Goal: Task Accomplishment & Management: Use online tool/utility

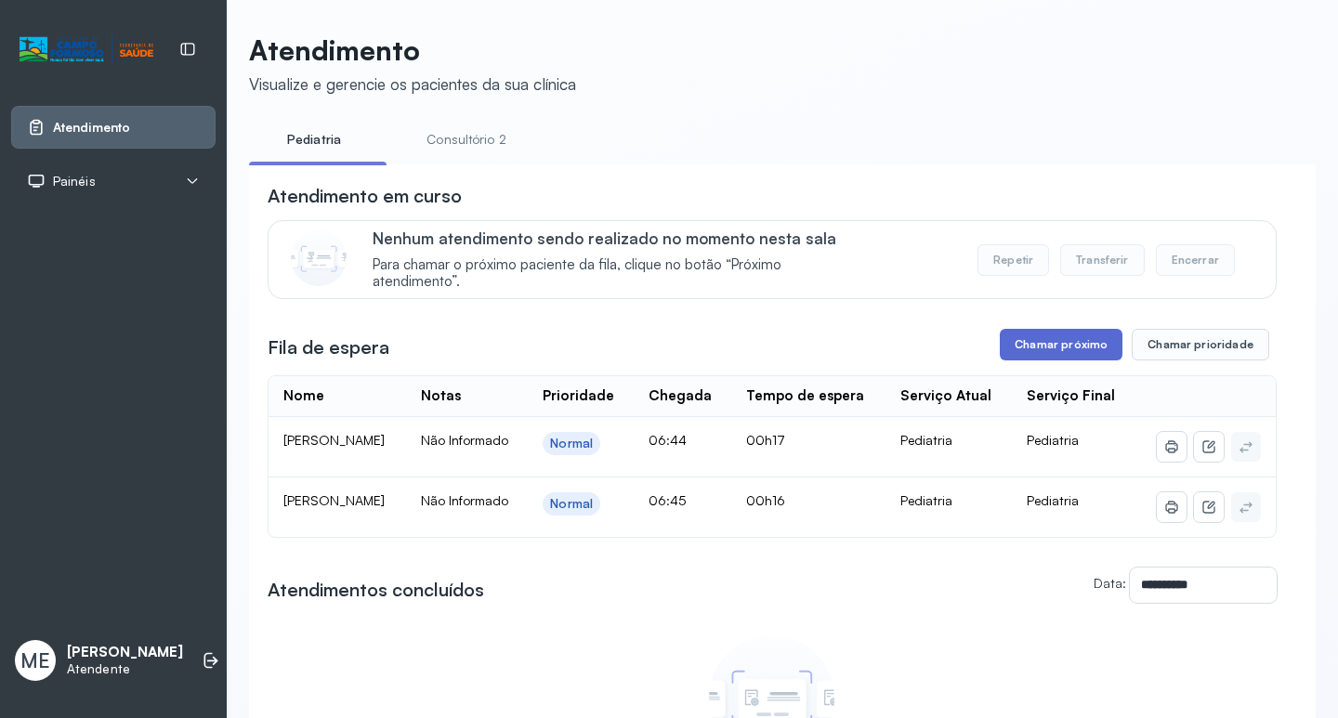
click at [1082, 336] on button "Chamar próximo" at bounding box center [1061, 345] width 123 height 32
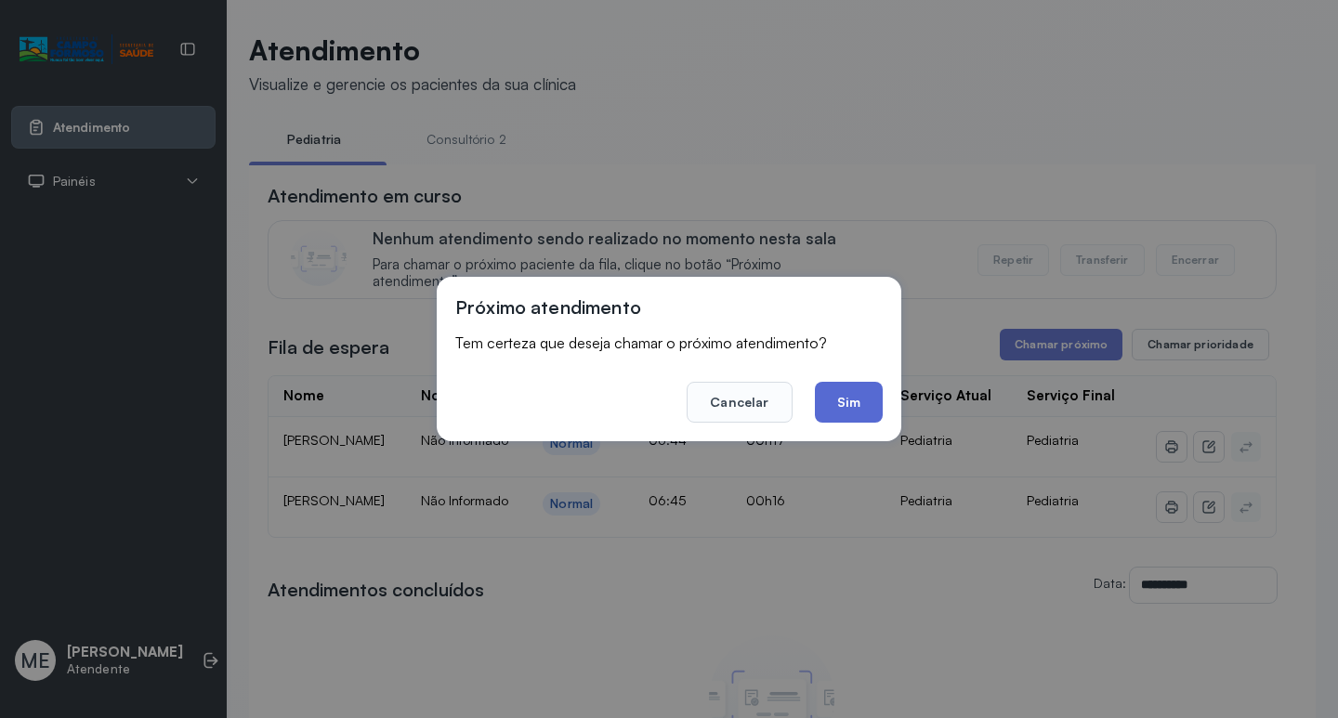
click at [839, 398] on button "Sim" at bounding box center [849, 402] width 68 height 41
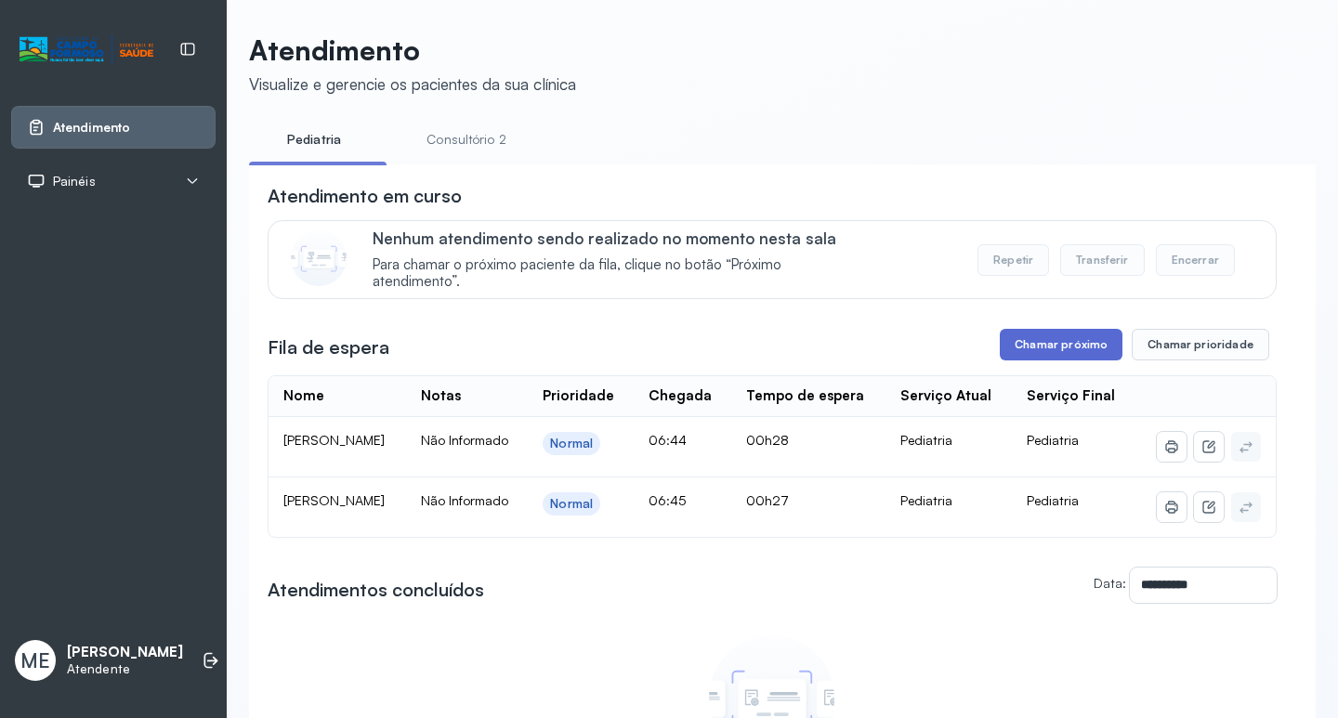
click at [1041, 340] on button "Chamar próximo" at bounding box center [1061, 345] width 123 height 32
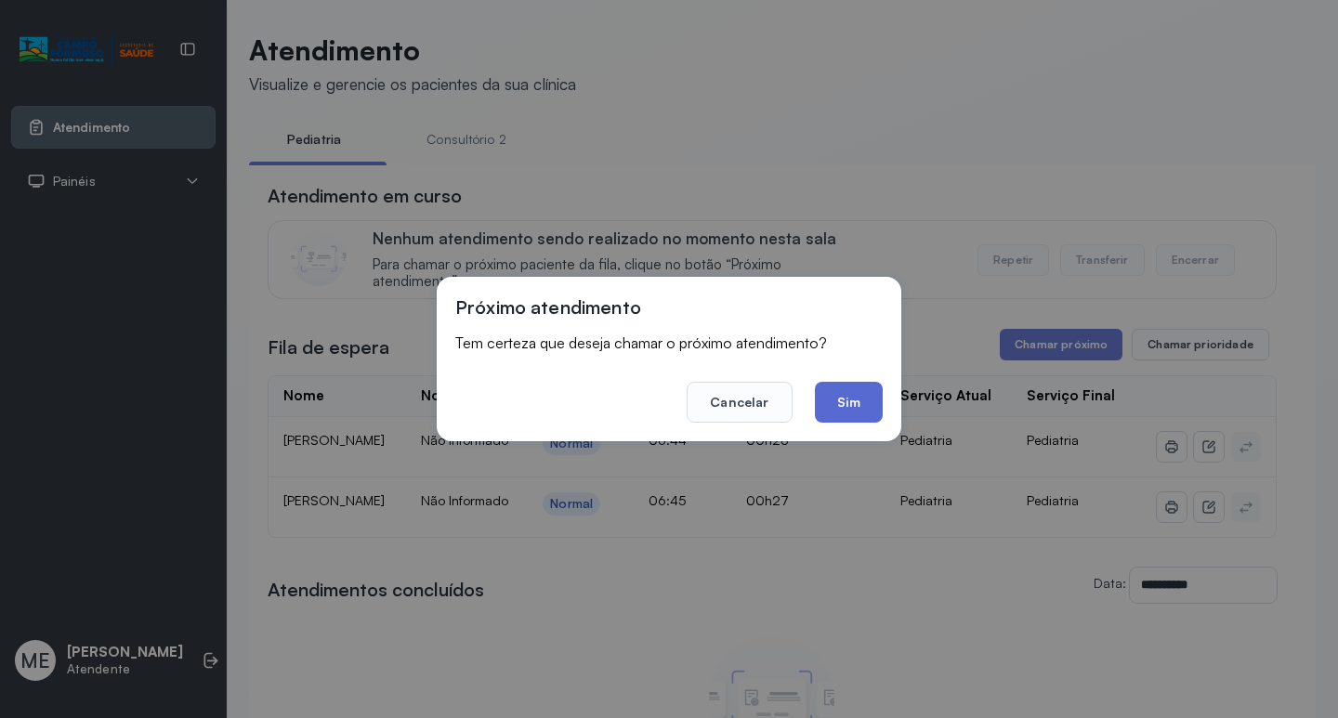
click at [843, 389] on button "Sim" at bounding box center [849, 402] width 68 height 41
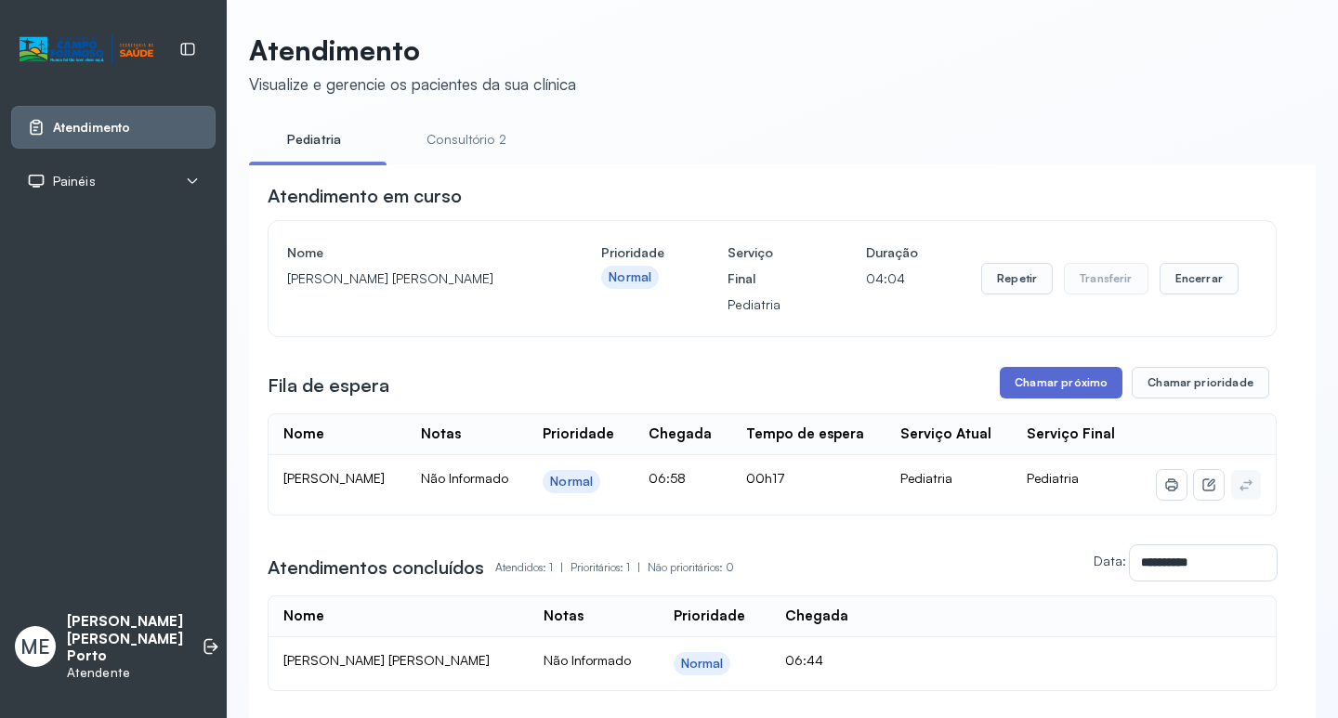
click at [1050, 380] on button "Chamar próximo" at bounding box center [1061, 383] width 123 height 32
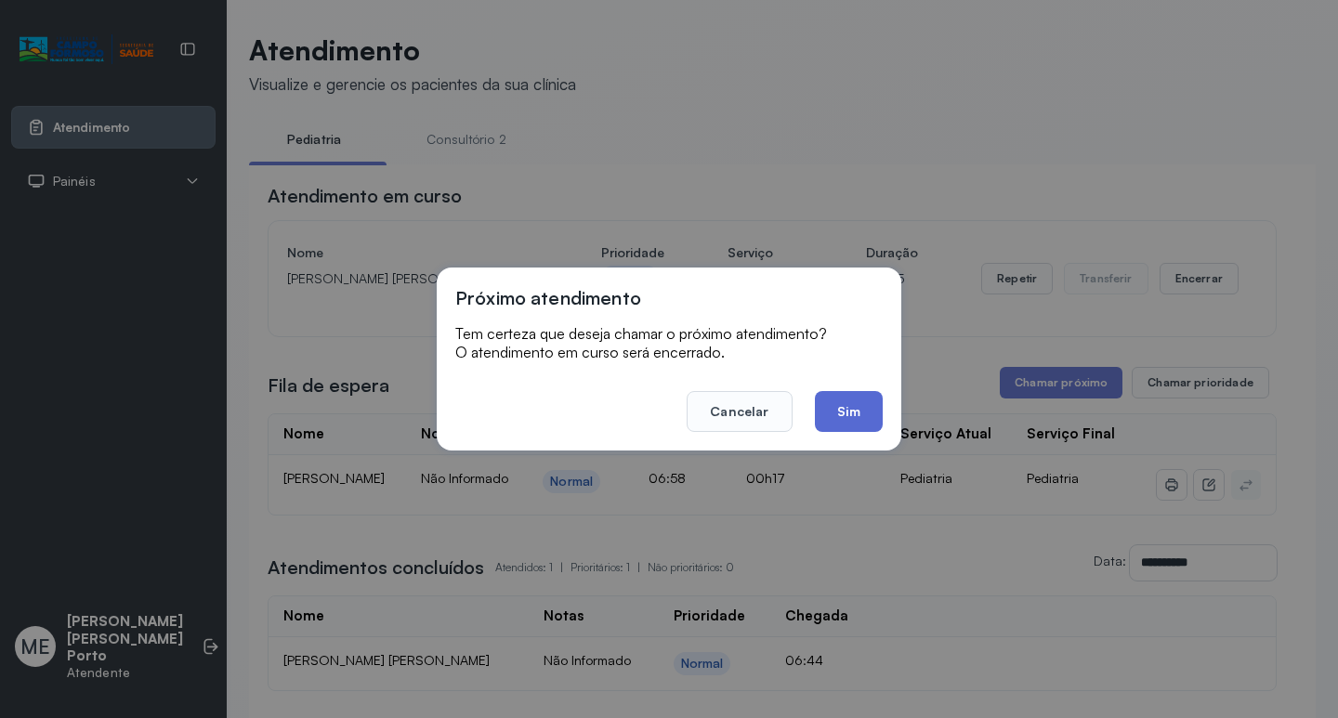
click at [852, 407] on button "Sim" at bounding box center [849, 411] width 68 height 41
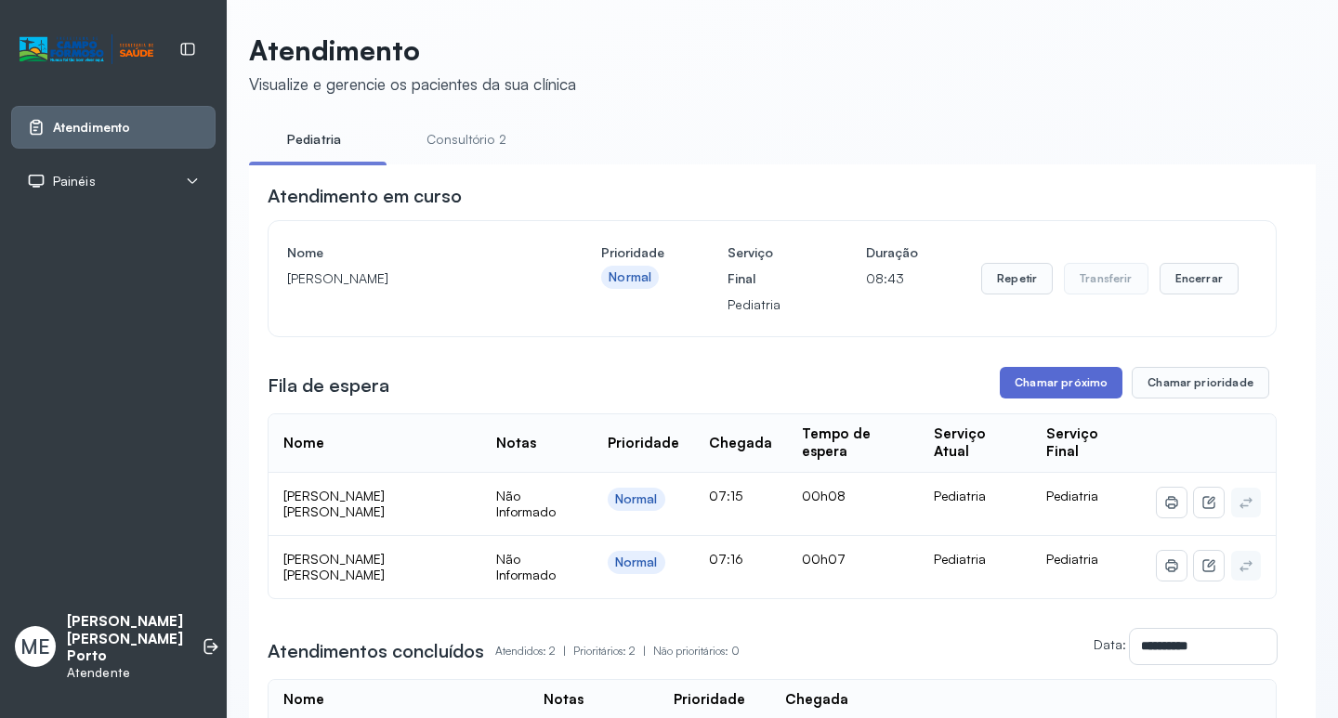
click at [1089, 373] on button "Chamar próximo" at bounding box center [1061, 383] width 123 height 32
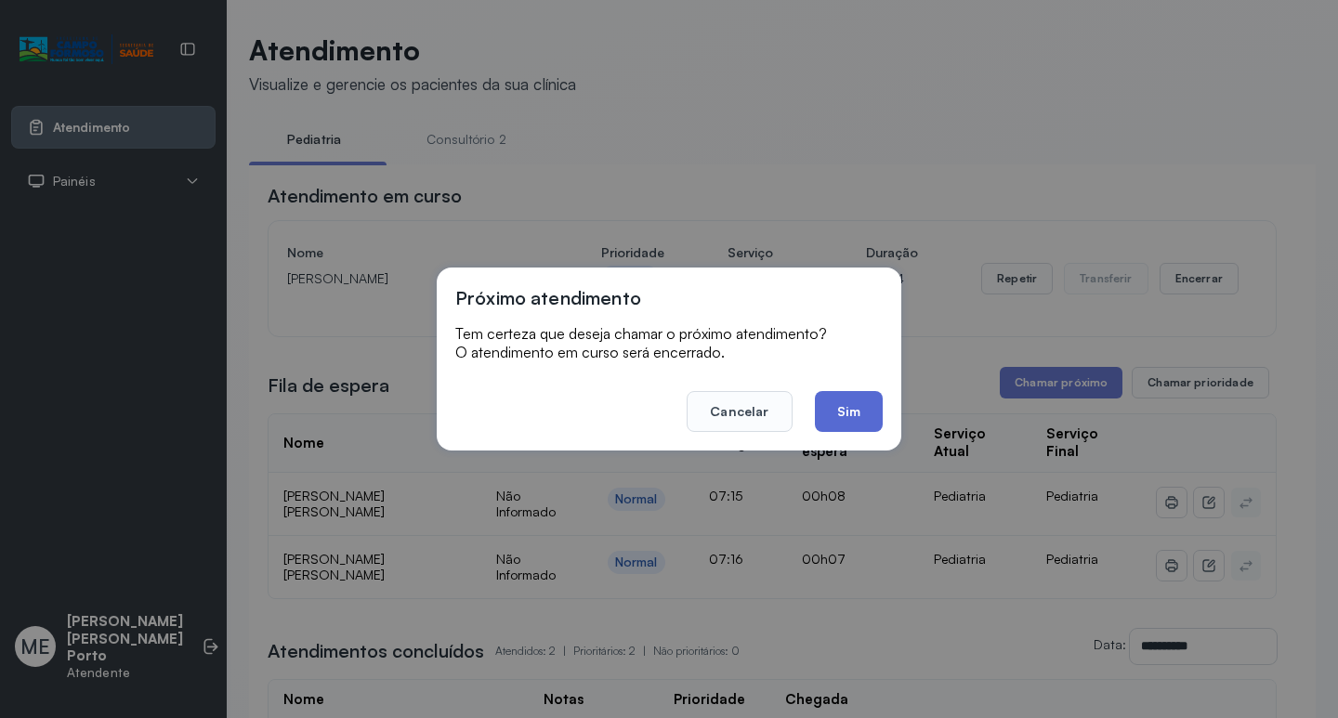
click at [858, 406] on button "Sim" at bounding box center [849, 411] width 68 height 41
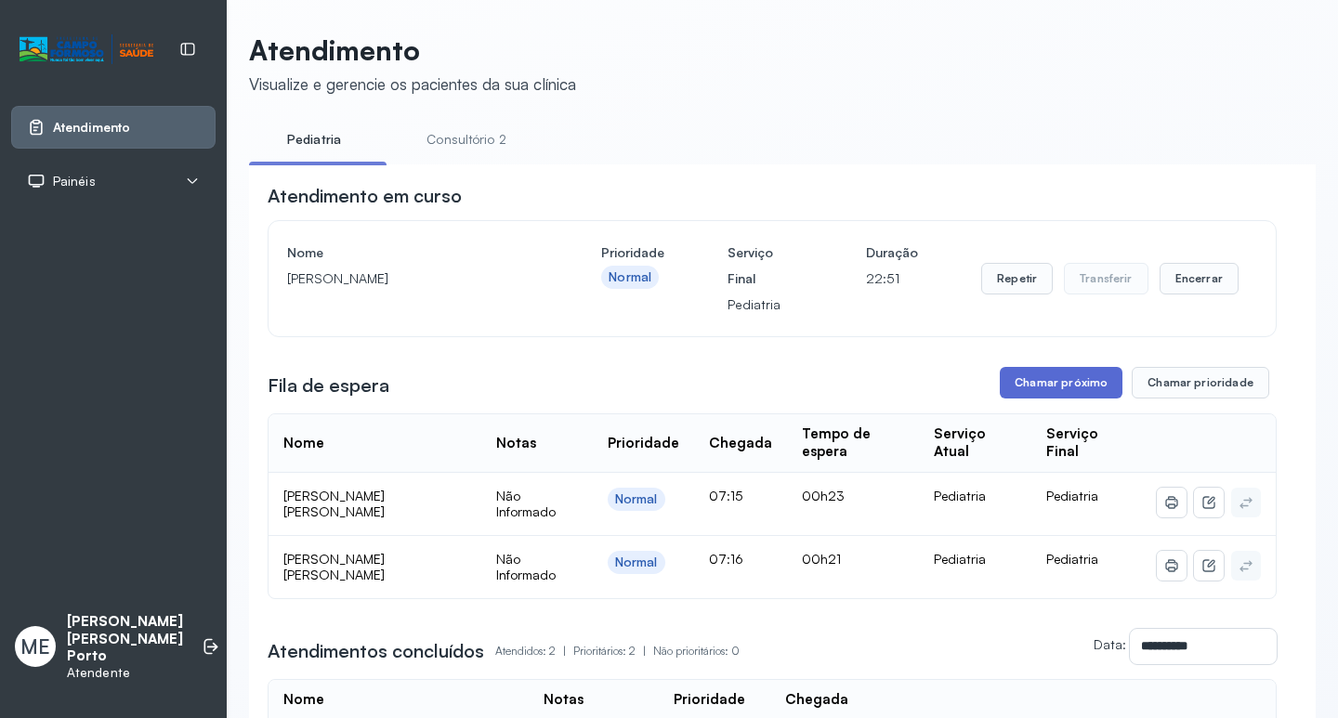
click at [1050, 393] on button "Chamar próximo" at bounding box center [1061, 383] width 123 height 32
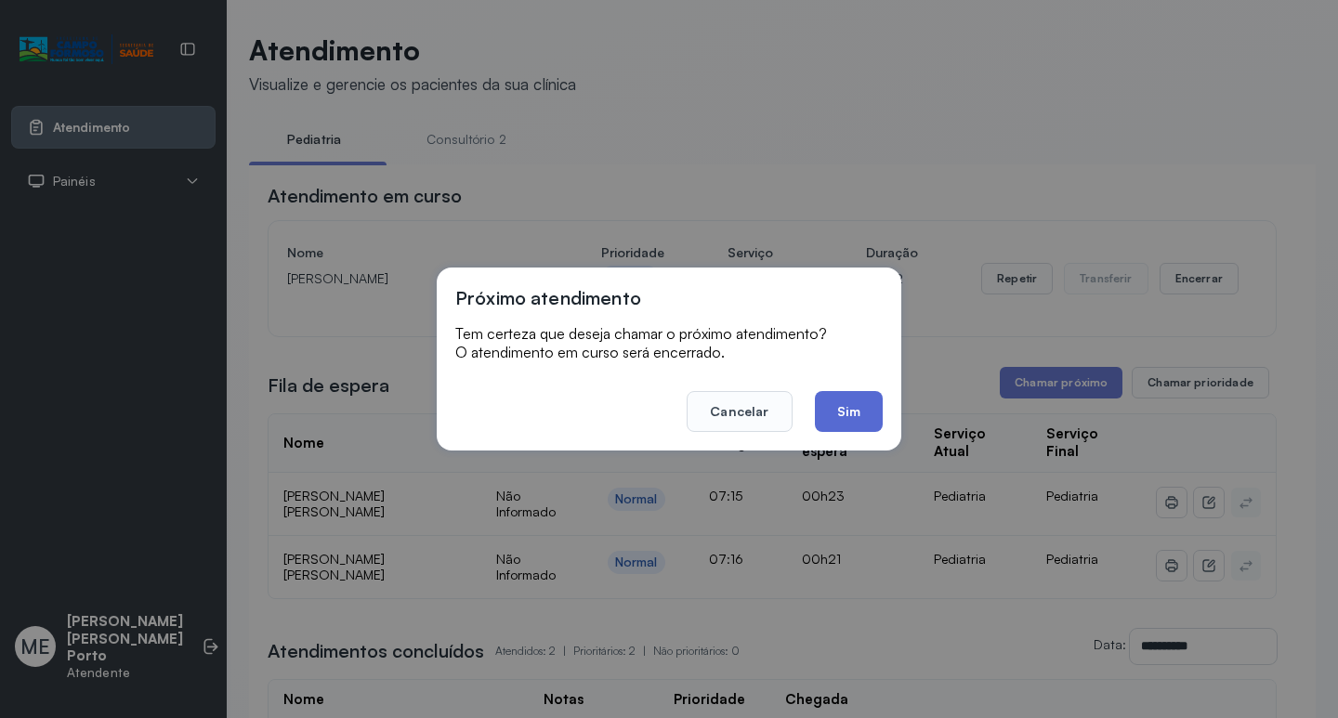
click at [853, 402] on button "Sim" at bounding box center [849, 411] width 68 height 41
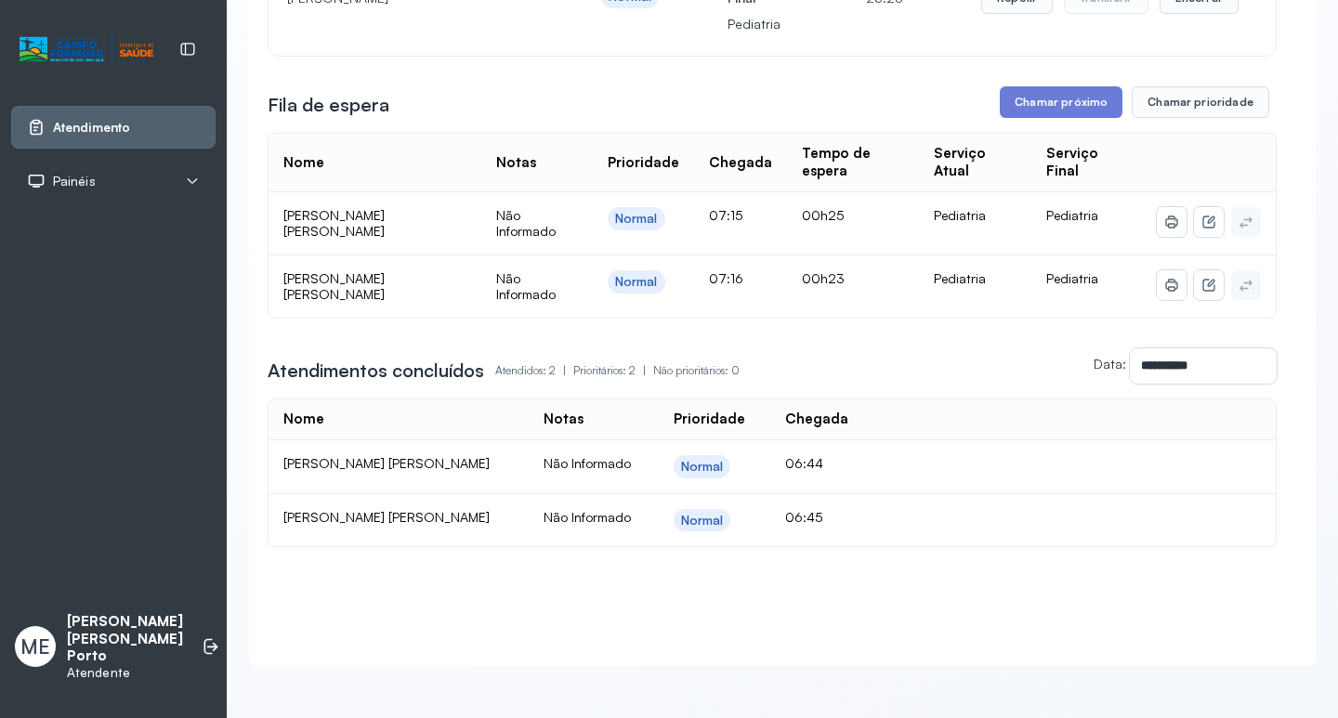
scroll to position [300, 0]
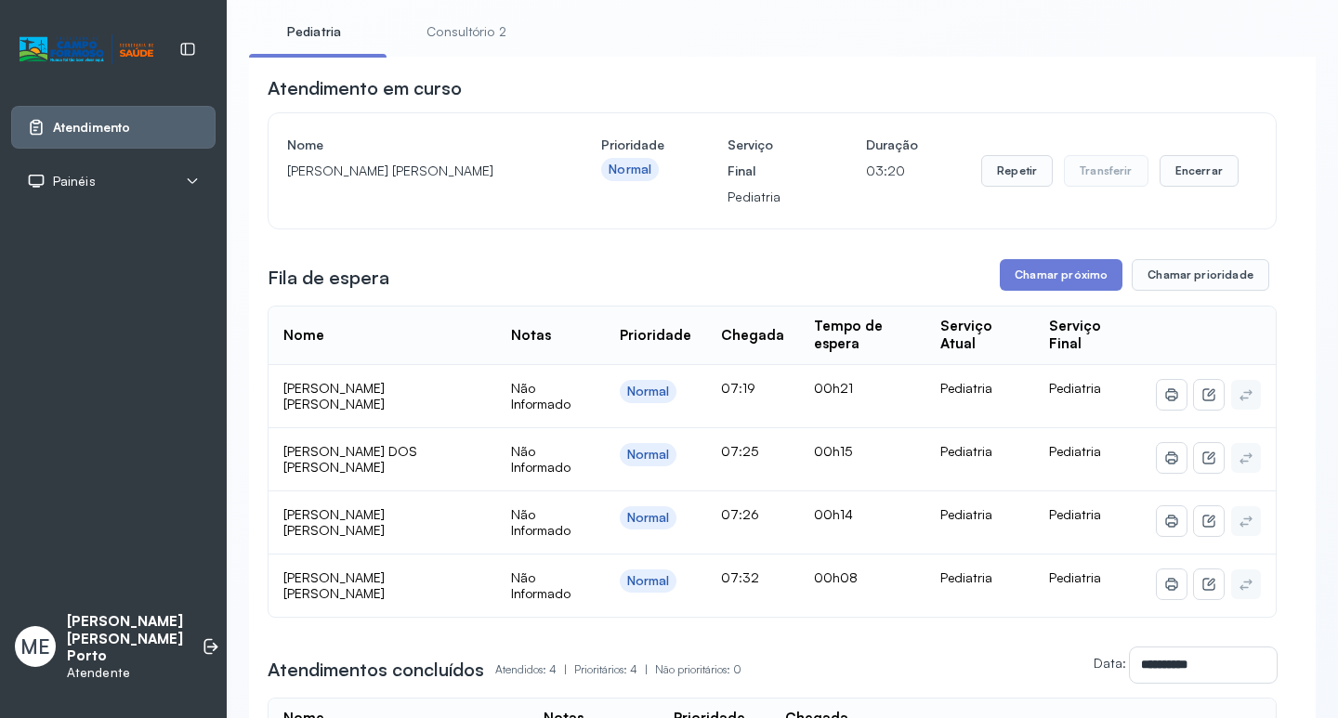
scroll to position [70, 0]
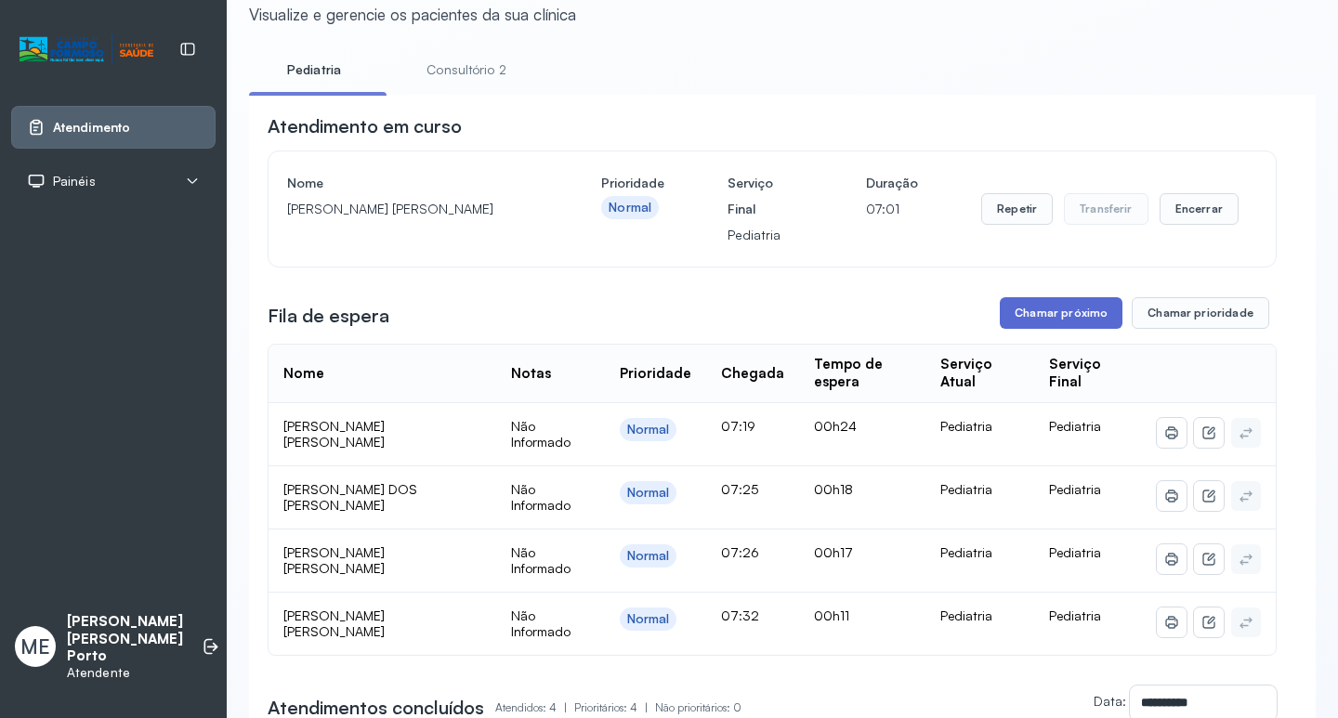
click at [1038, 311] on button "Chamar próximo" at bounding box center [1061, 313] width 123 height 32
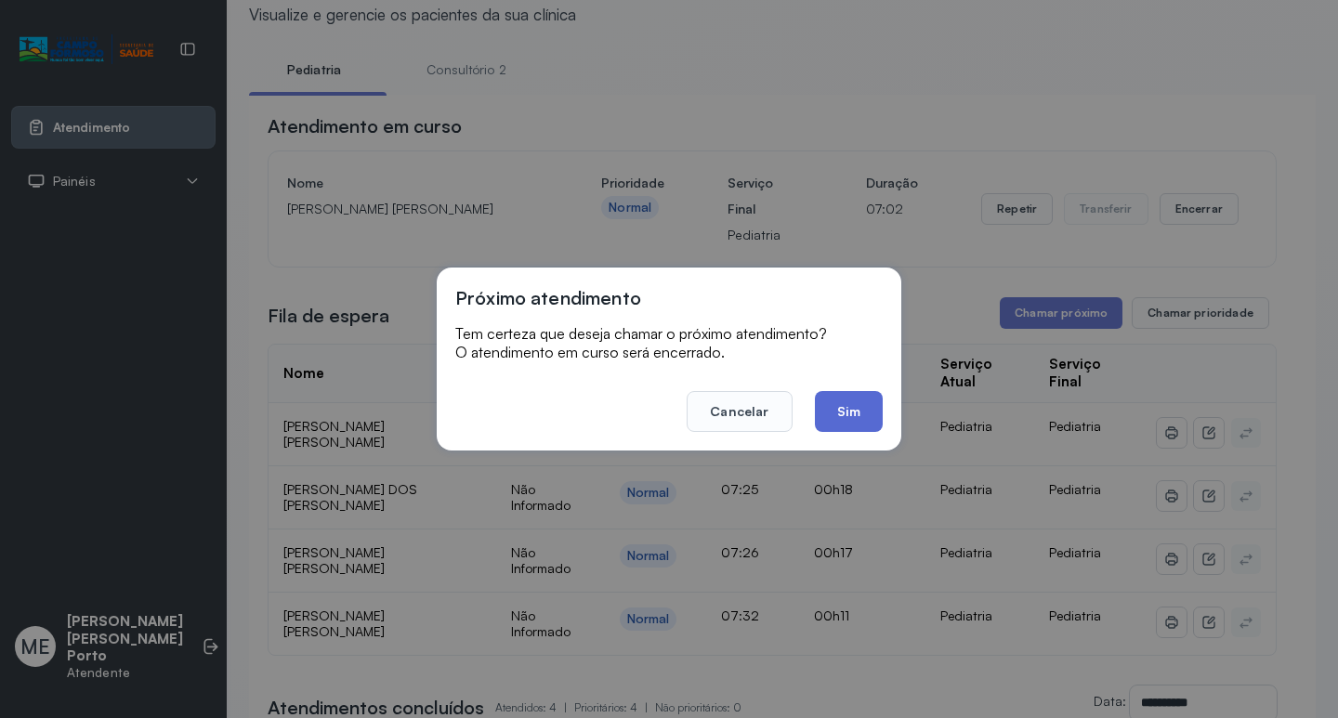
click at [834, 407] on button "Sim" at bounding box center [849, 411] width 68 height 41
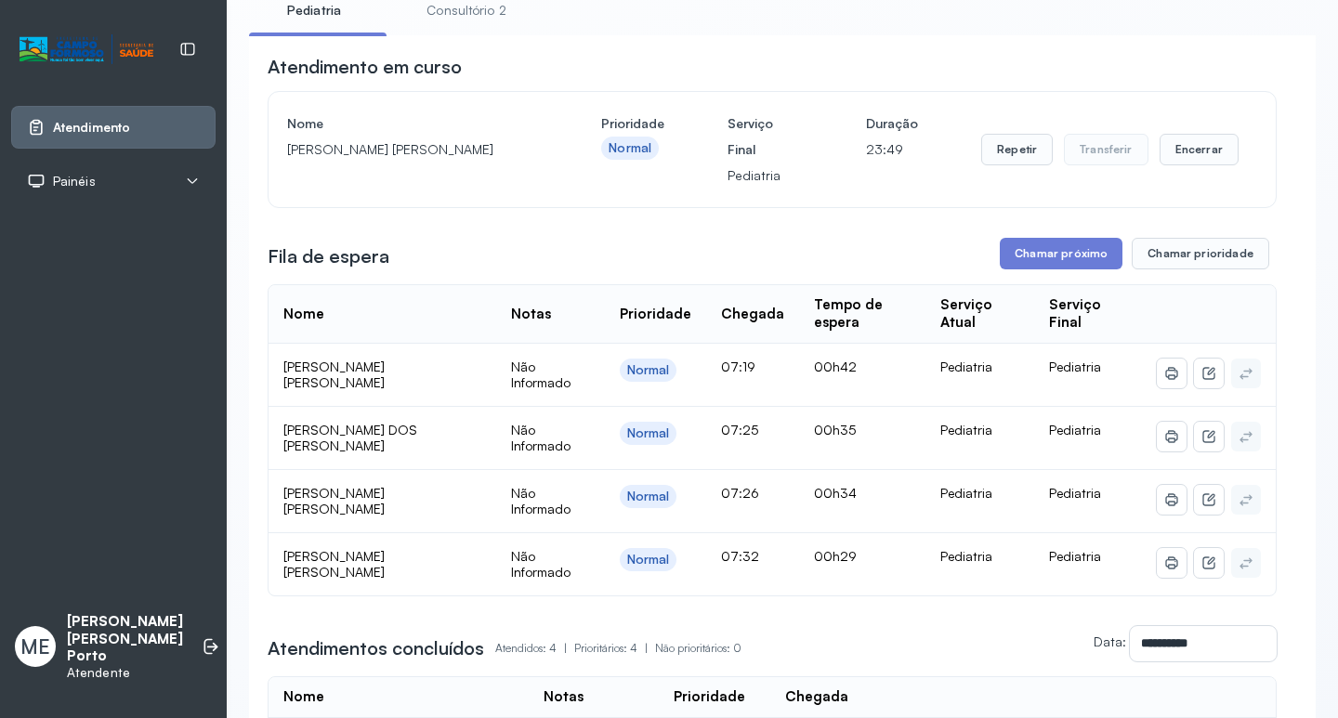
scroll to position [93, 0]
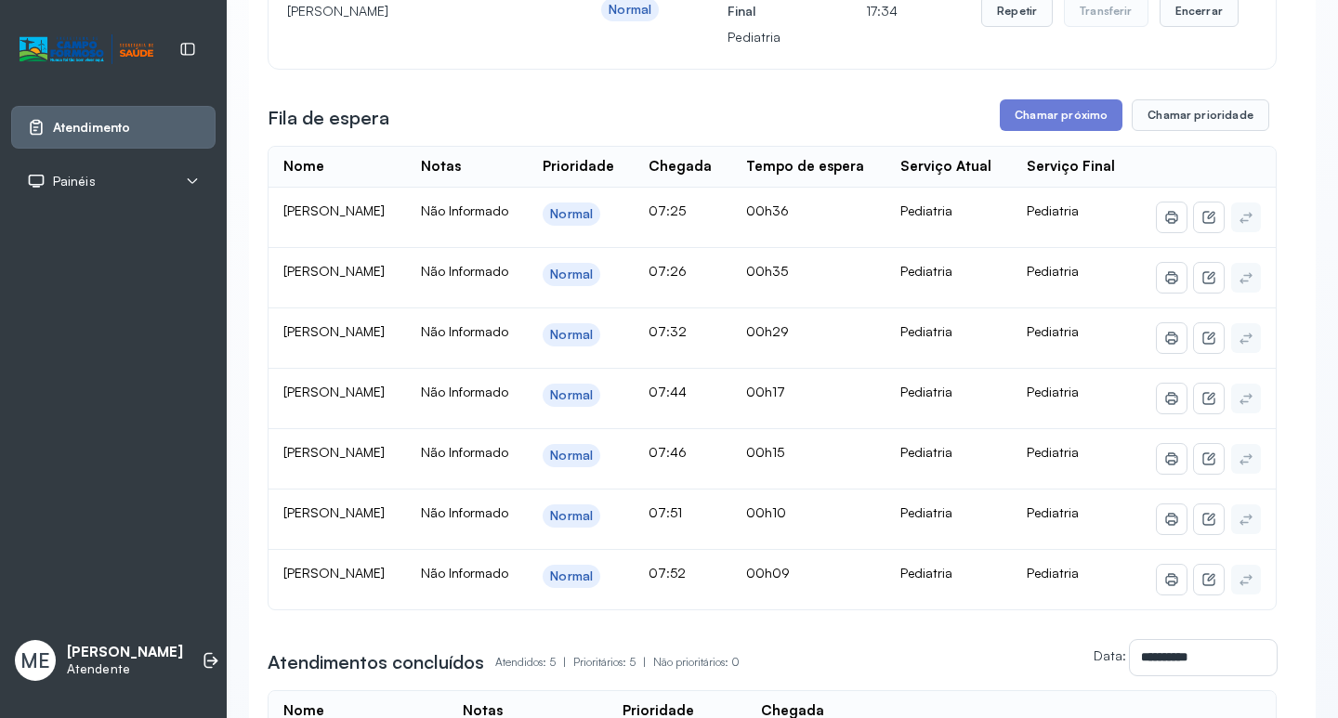
scroll to position [279, 0]
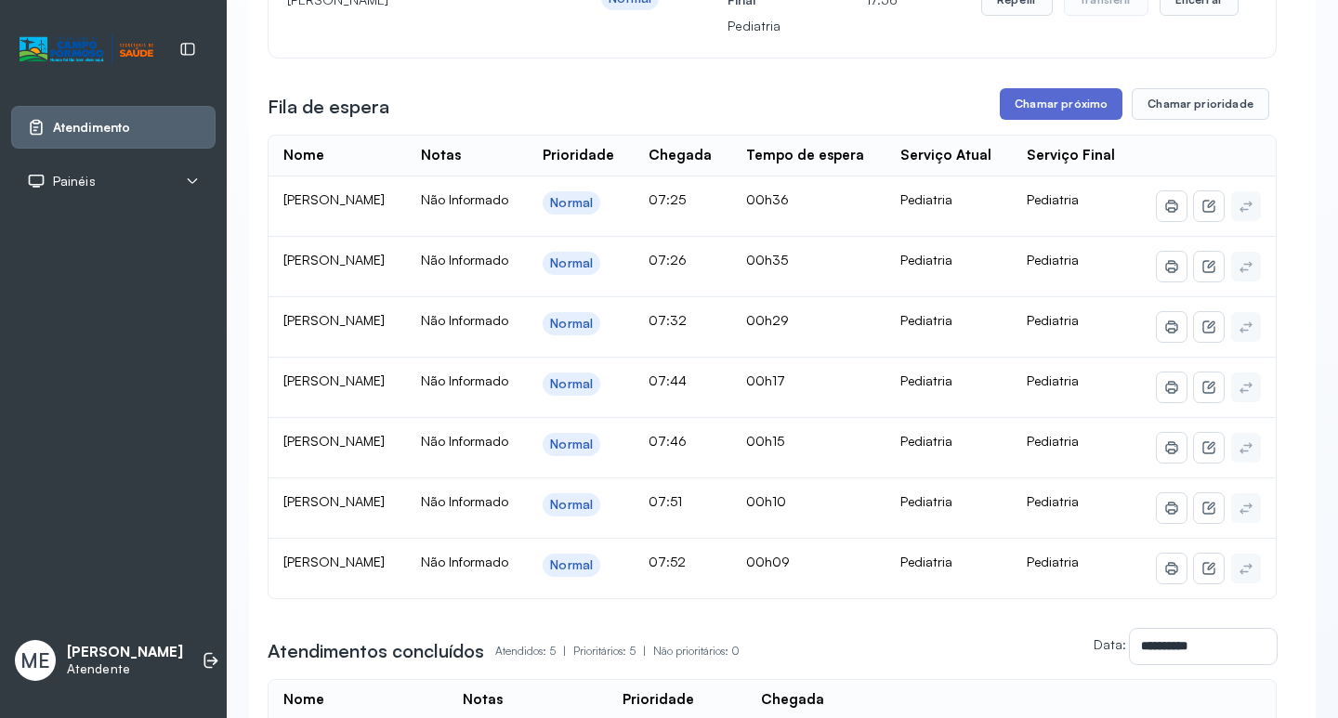
click at [1042, 107] on button "Chamar próximo" at bounding box center [1061, 104] width 123 height 32
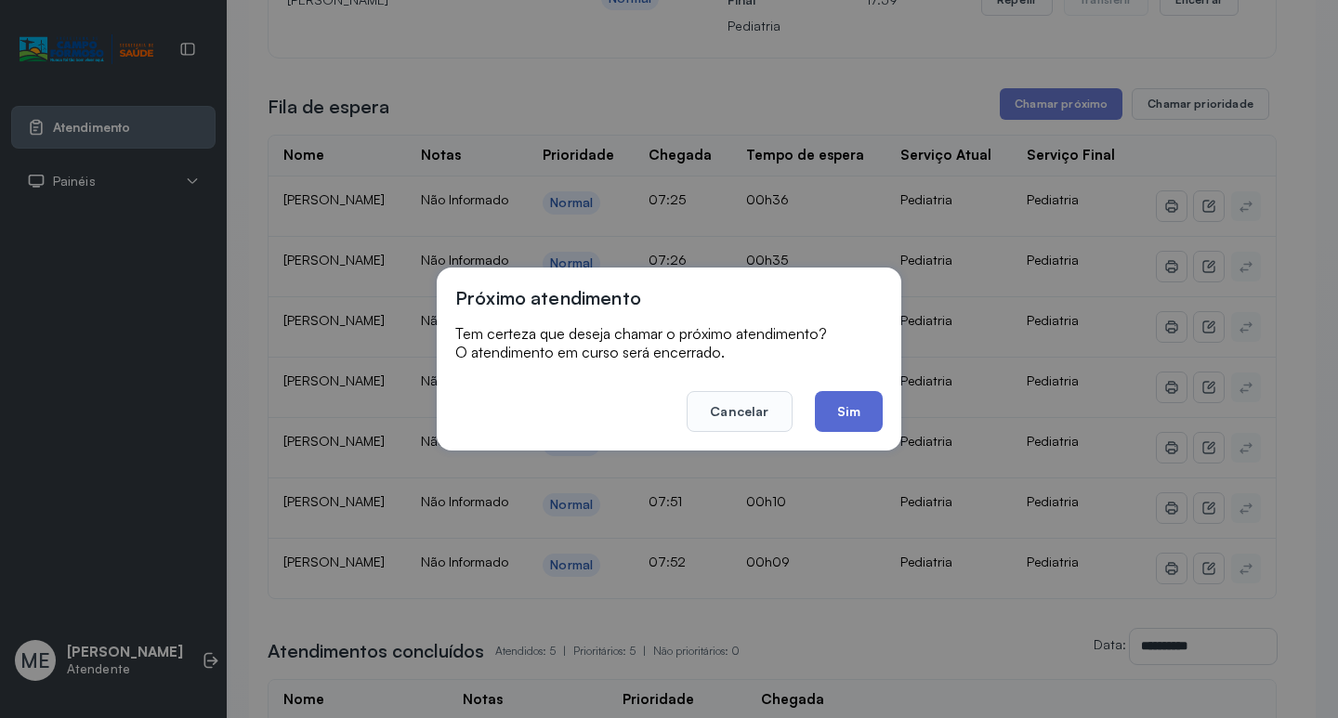
click at [846, 410] on button "Sim" at bounding box center [849, 411] width 68 height 41
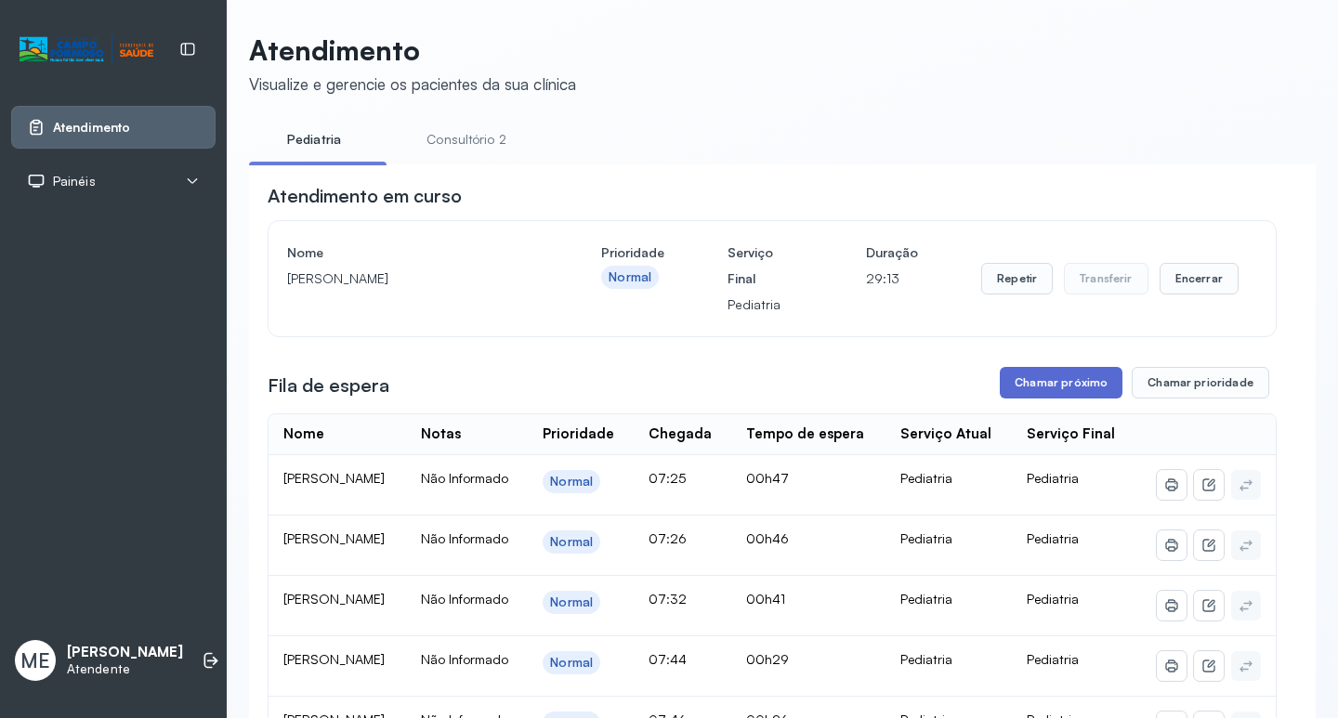
click at [1041, 393] on button "Chamar próximo" at bounding box center [1061, 383] width 123 height 32
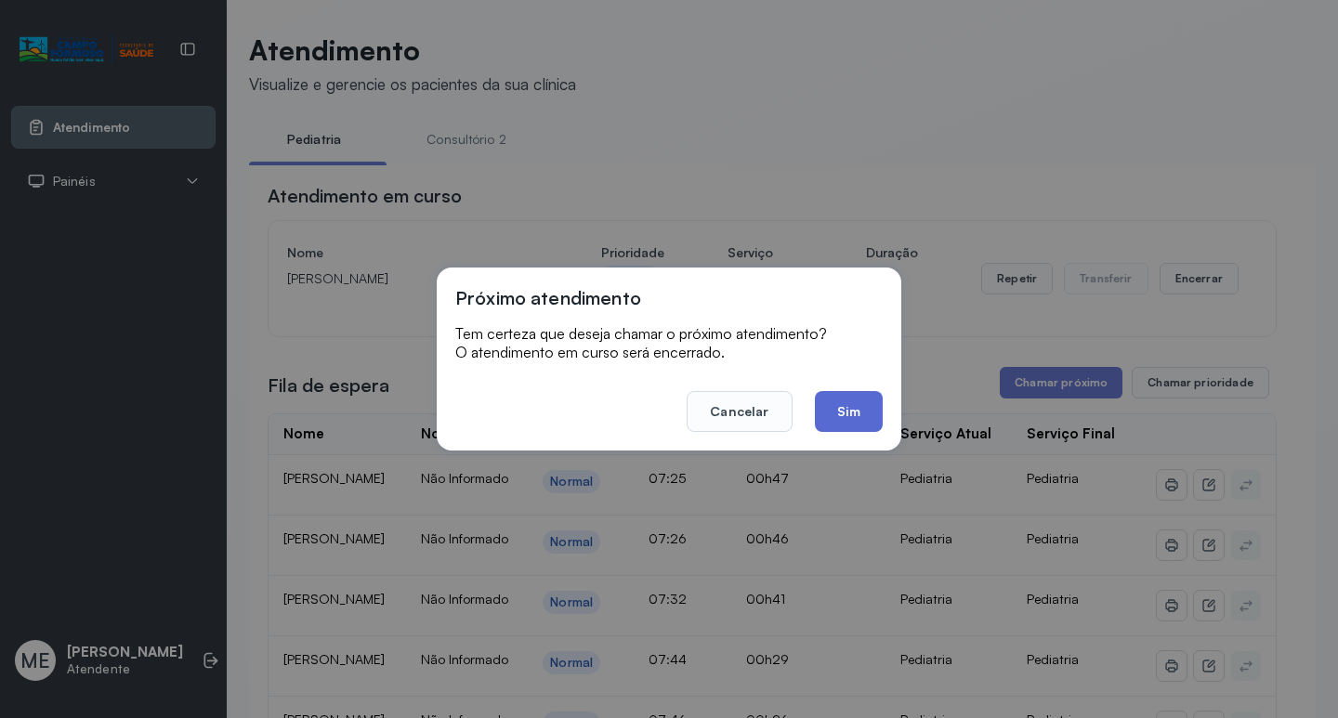
click at [844, 405] on button "Sim" at bounding box center [849, 411] width 68 height 41
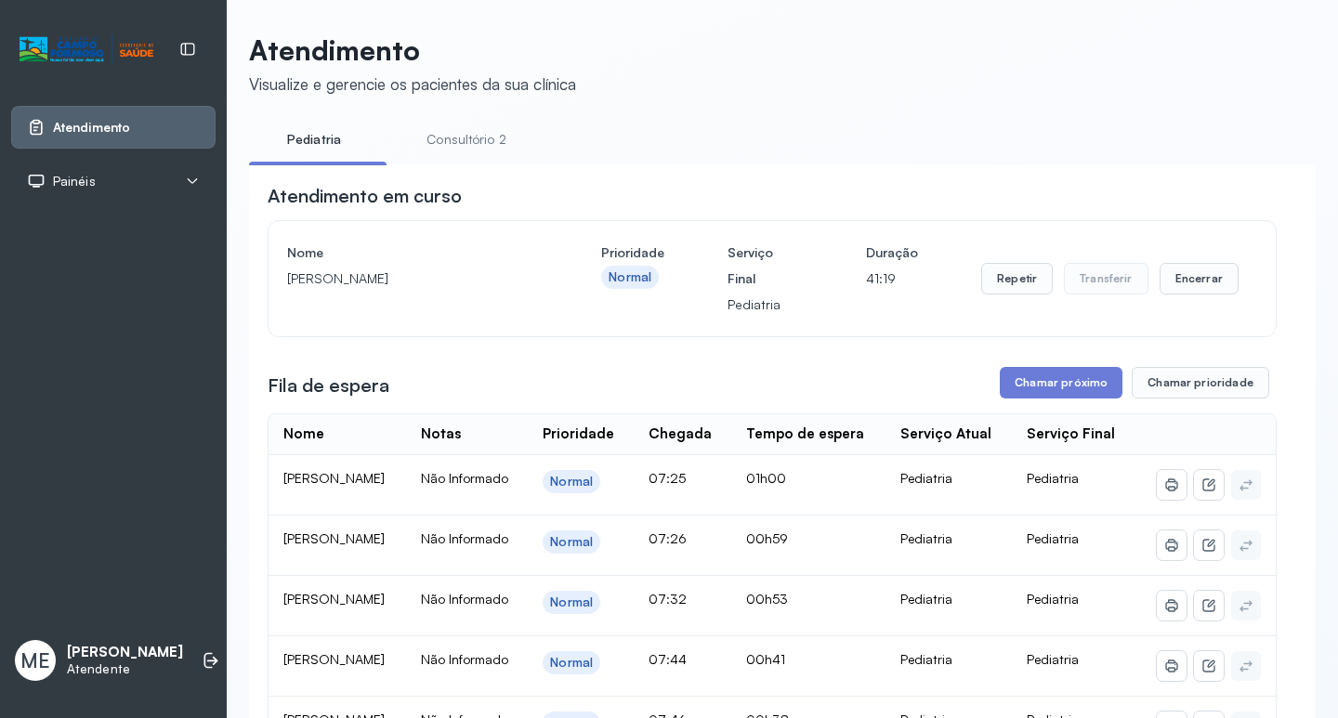
scroll to position [93, 0]
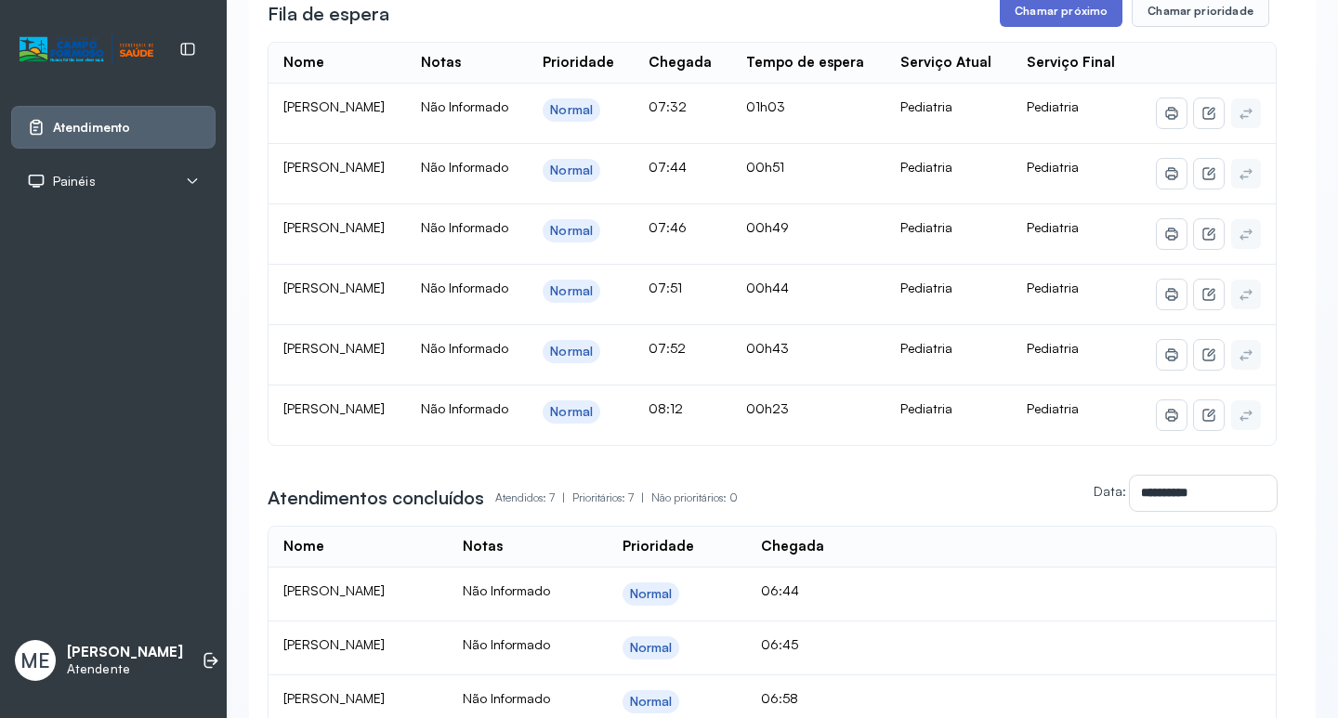
click at [1025, 10] on button "Chamar próximo" at bounding box center [1061, 11] width 123 height 32
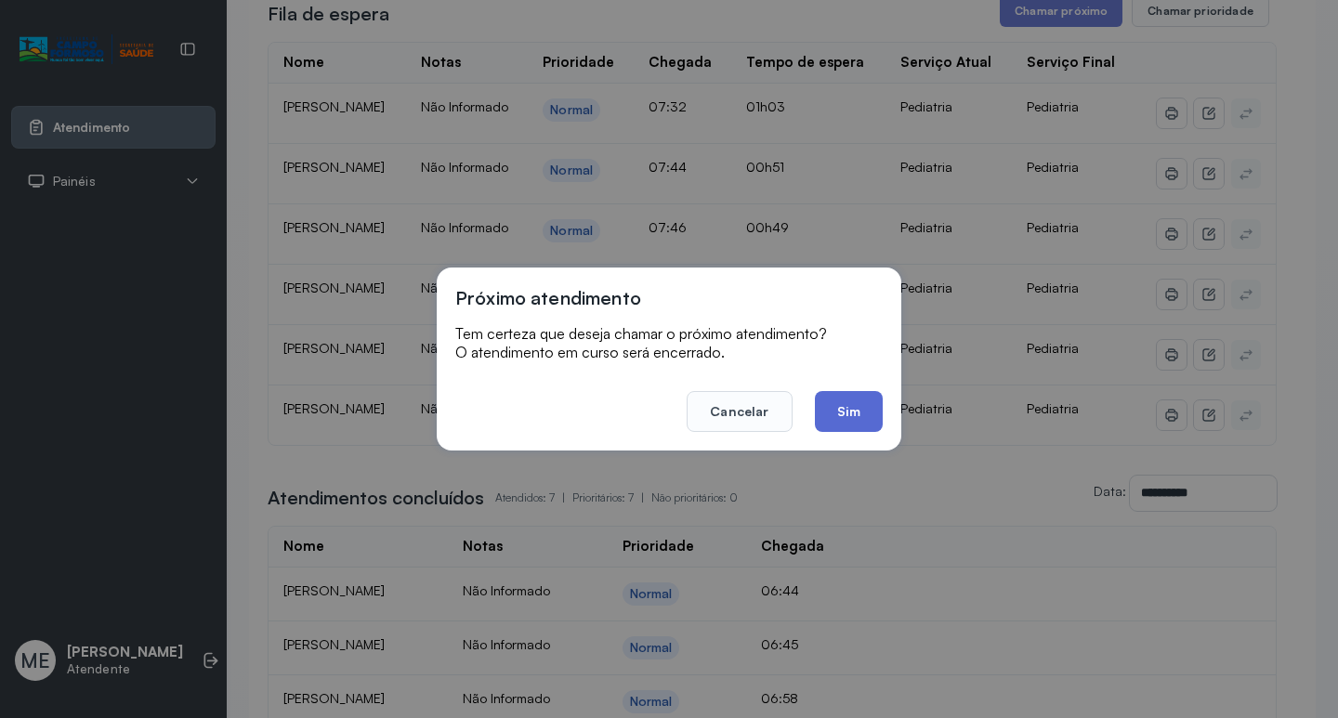
click at [845, 407] on button "Sim" at bounding box center [849, 411] width 68 height 41
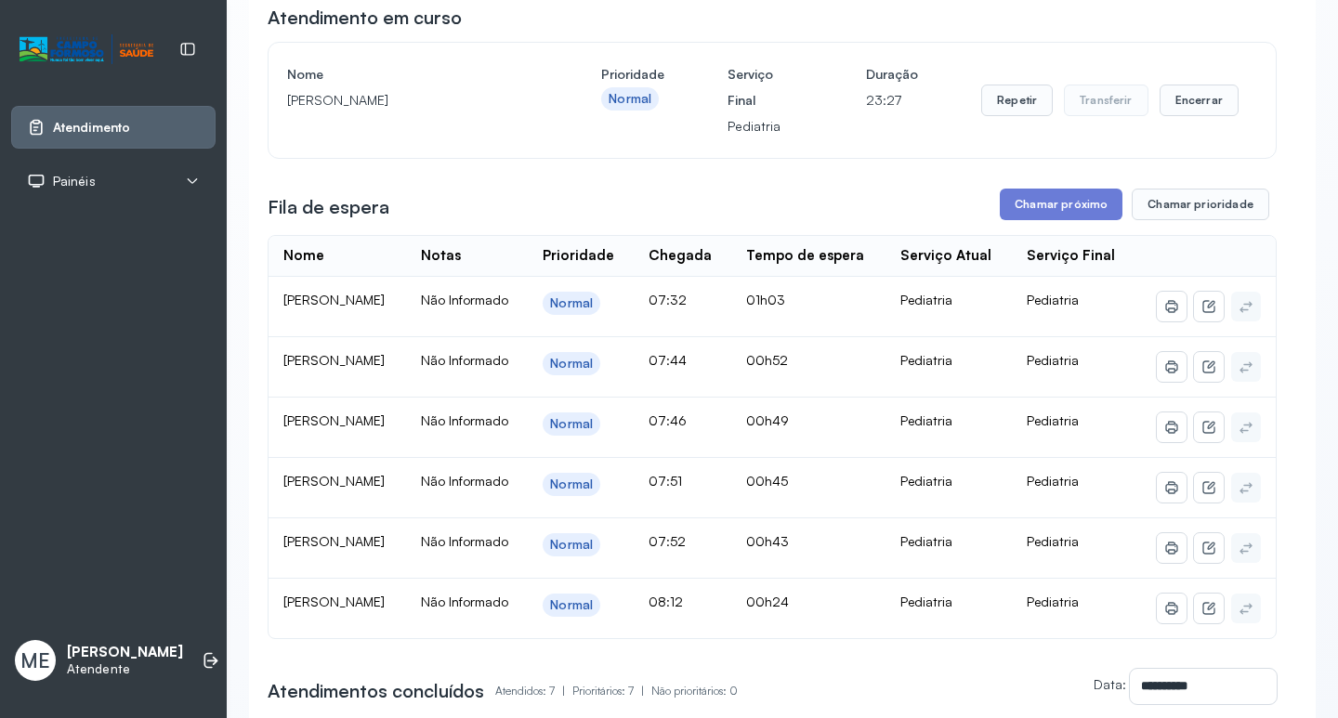
scroll to position [186, 0]
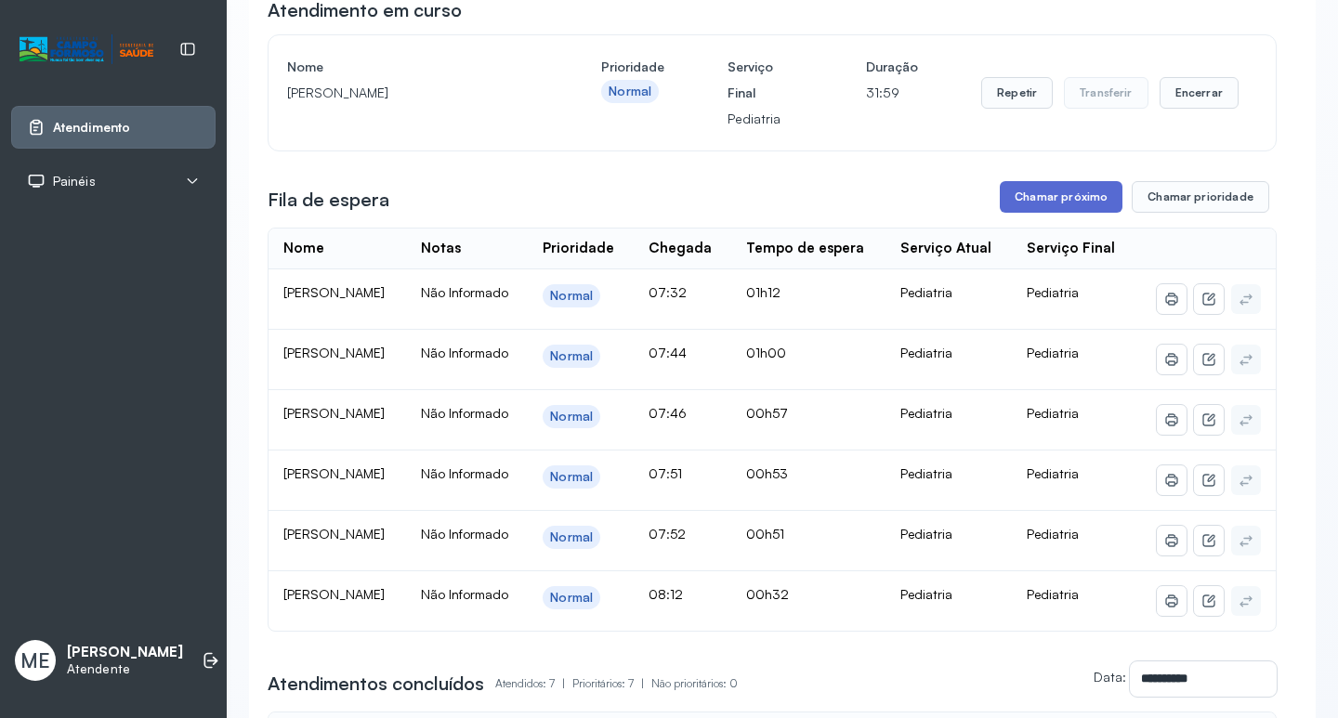
click at [1054, 197] on button "Chamar próximo" at bounding box center [1061, 197] width 123 height 32
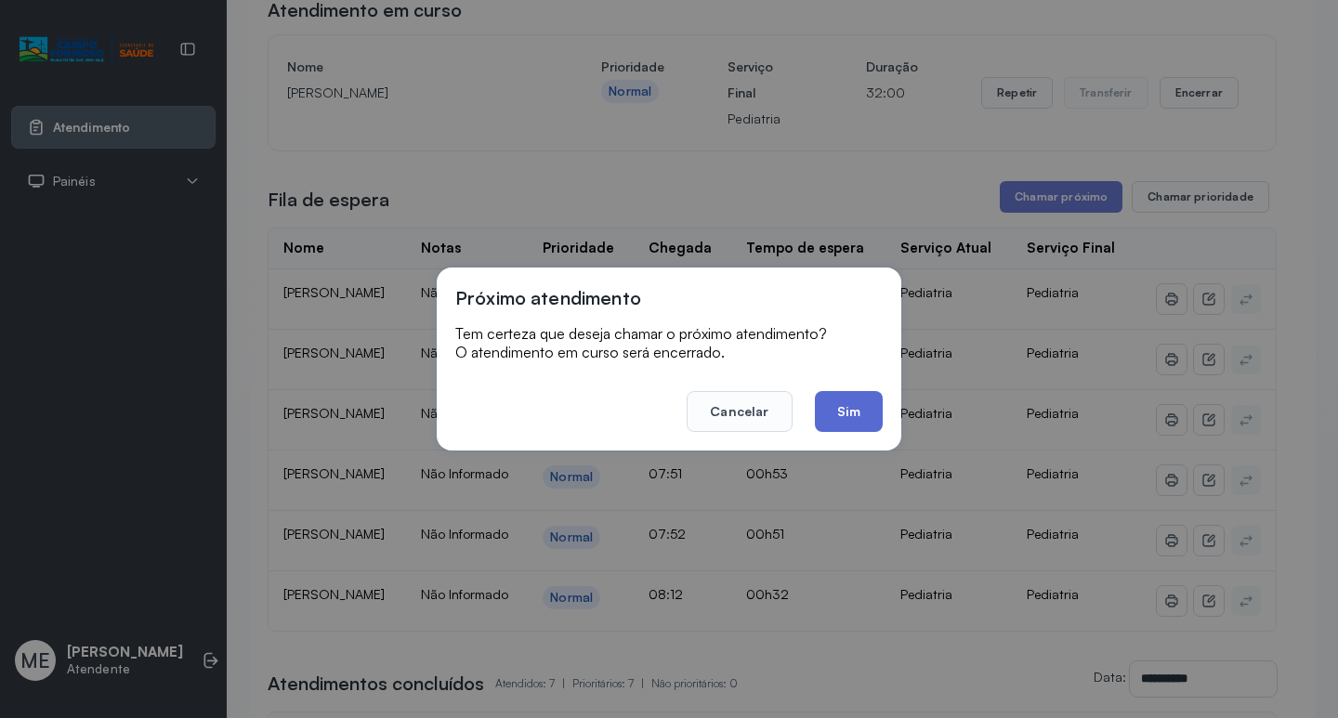
click at [844, 418] on button "Sim" at bounding box center [849, 411] width 68 height 41
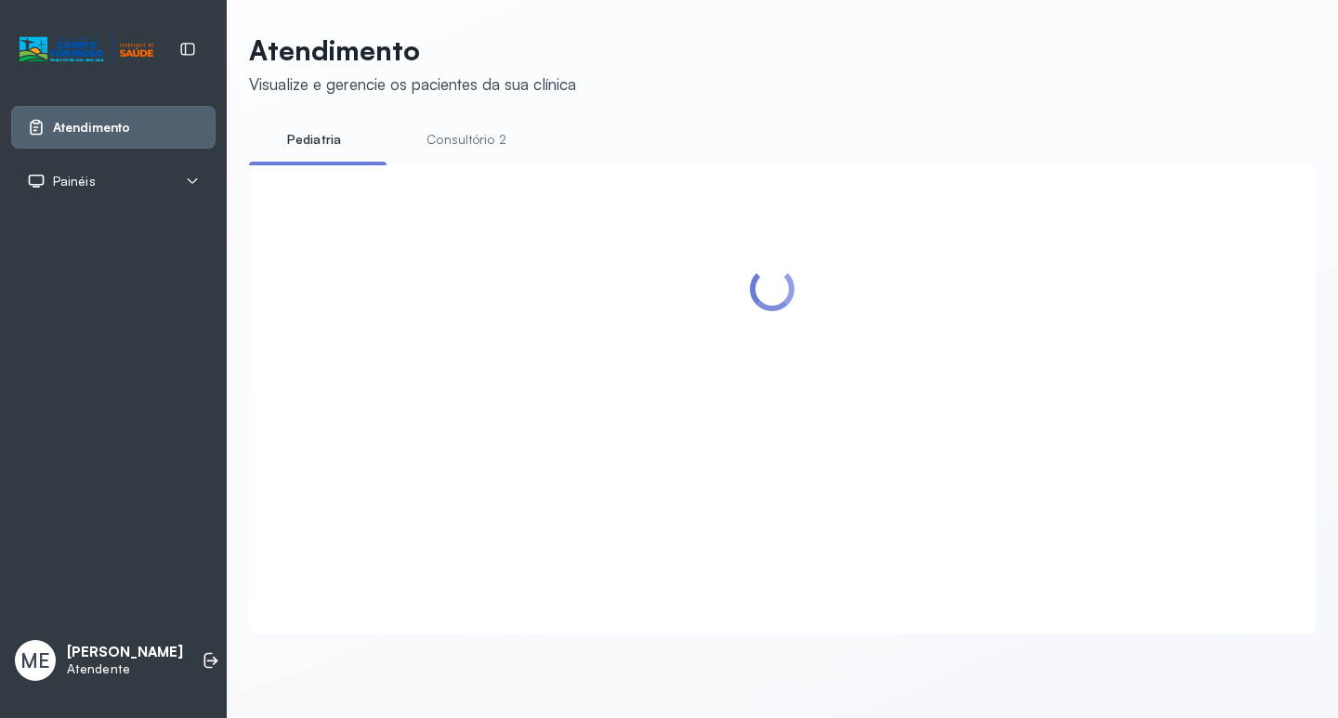
scroll to position [0, 0]
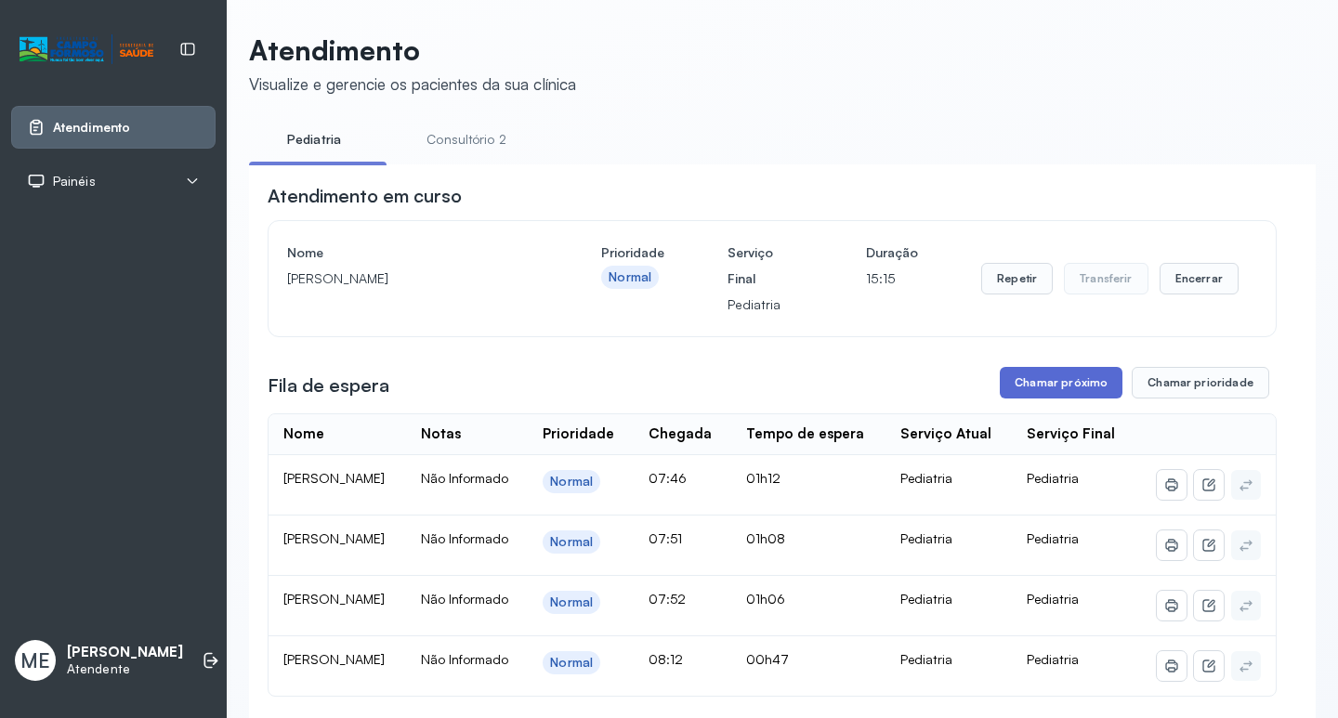
click at [1064, 384] on button "Chamar próximo" at bounding box center [1061, 383] width 123 height 32
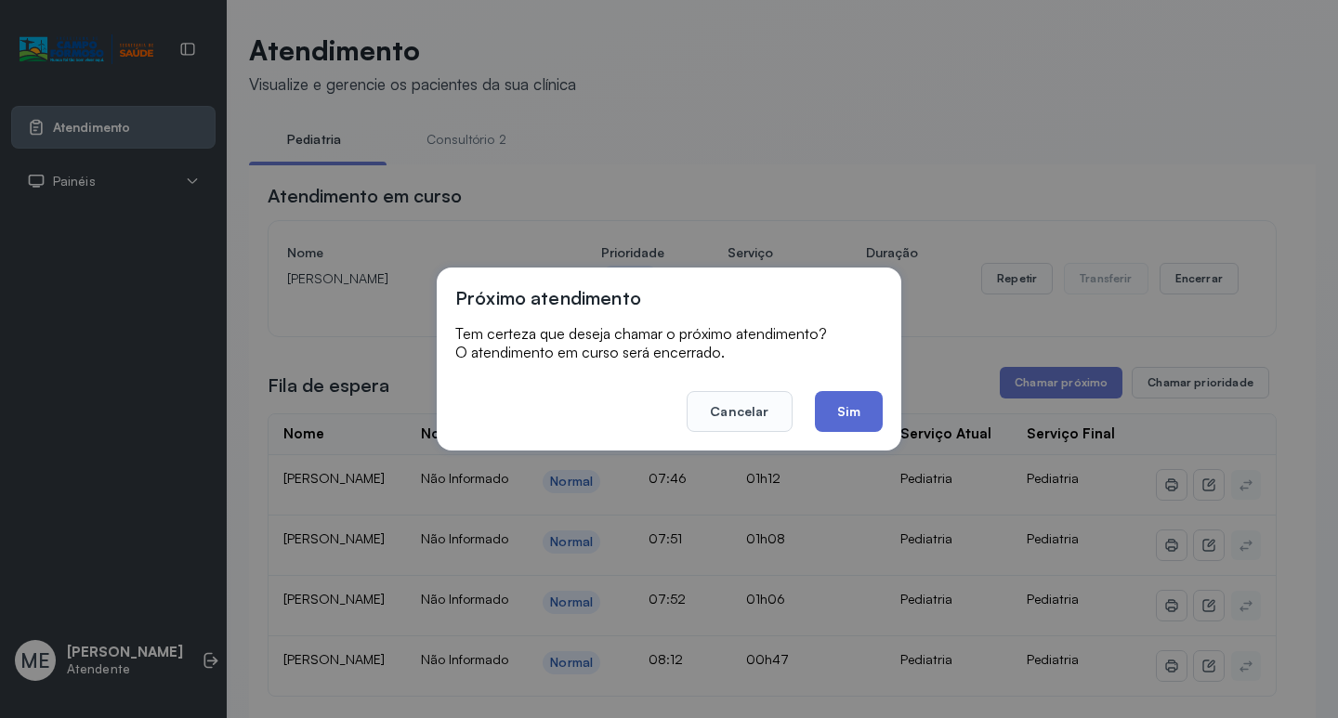
click at [851, 401] on button "Sim" at bounding box center [849, 411] width 68 height 41
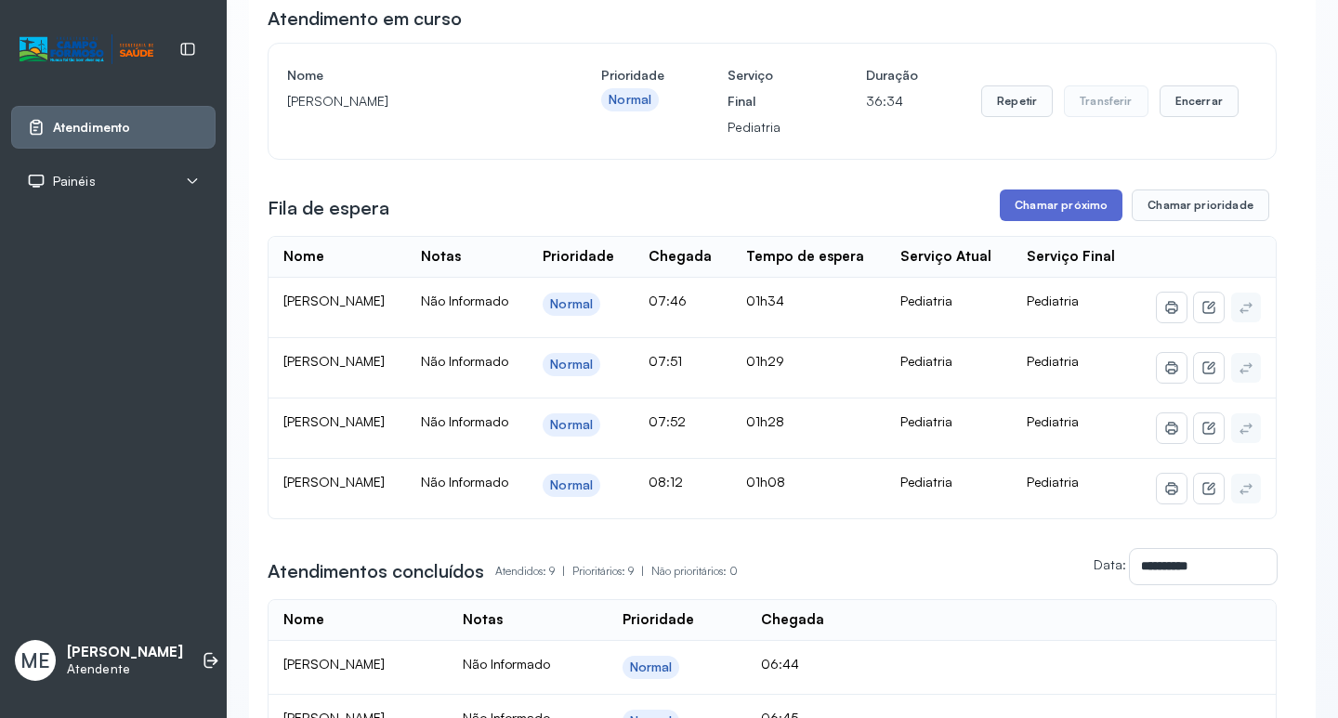
scroll to position [186, 0]
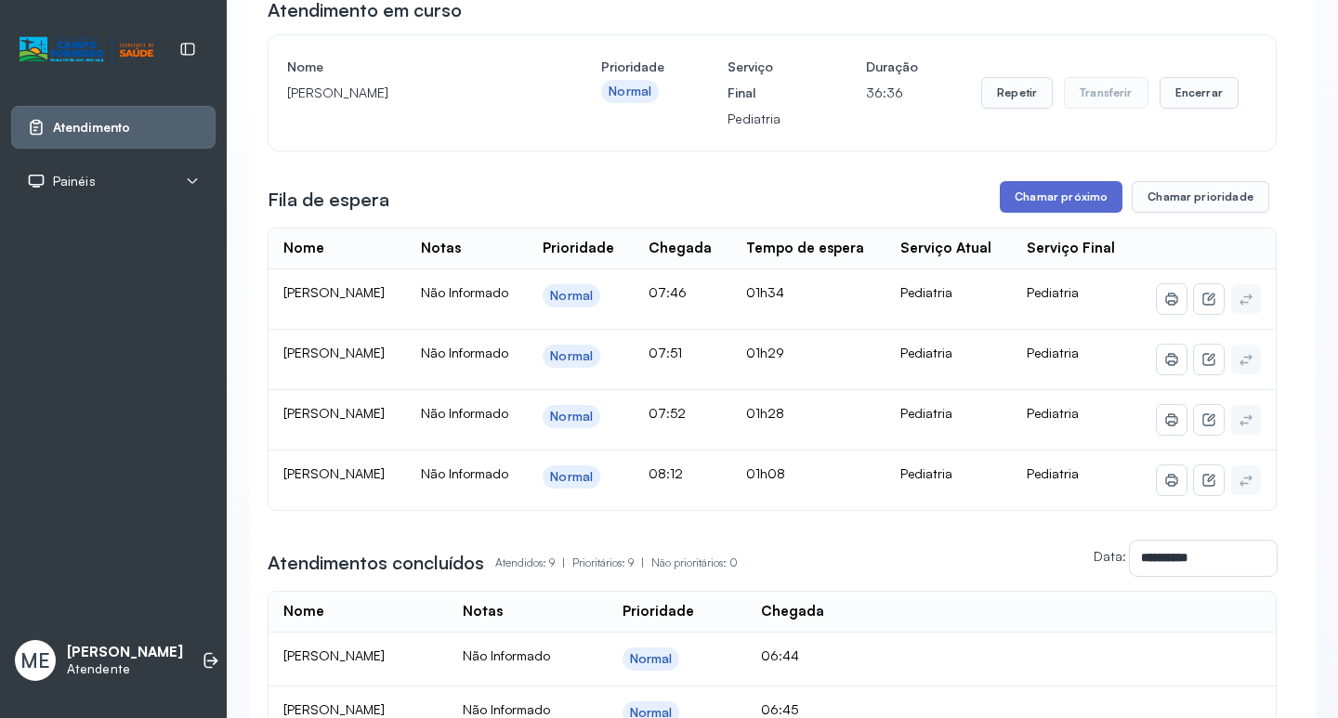
click at [1055, 191] on button "Chamar próximo" at bounding box center [1061, 197] width 123 height 32
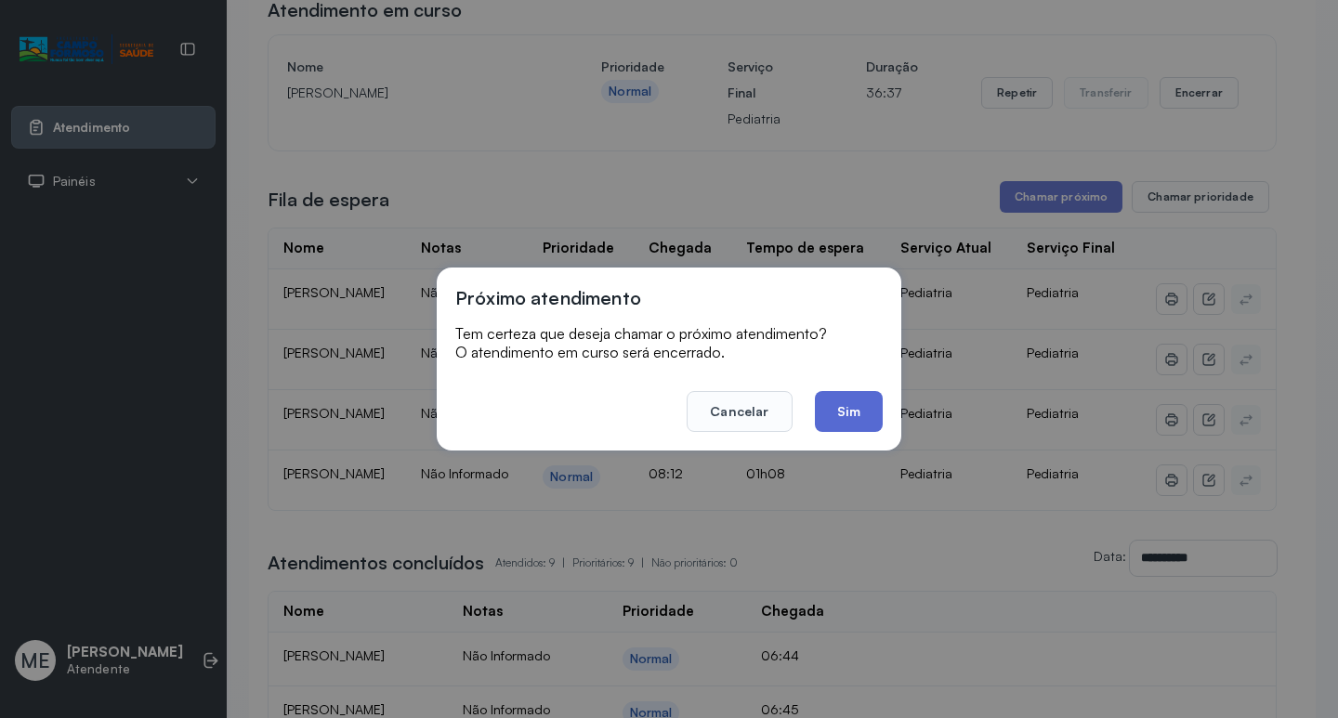
click at [853, 406] on button "Sim" at bounding box center [849, 411] width 68 height 41
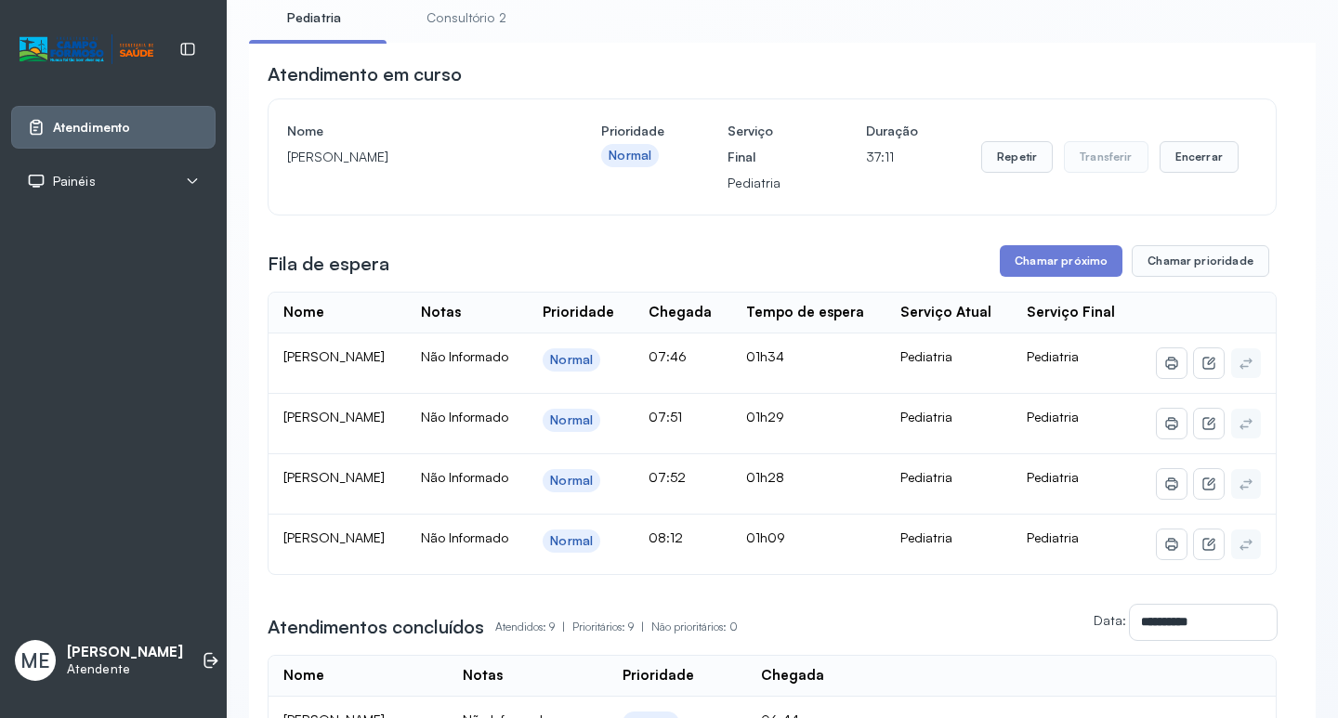
scroll to position [279, 0]
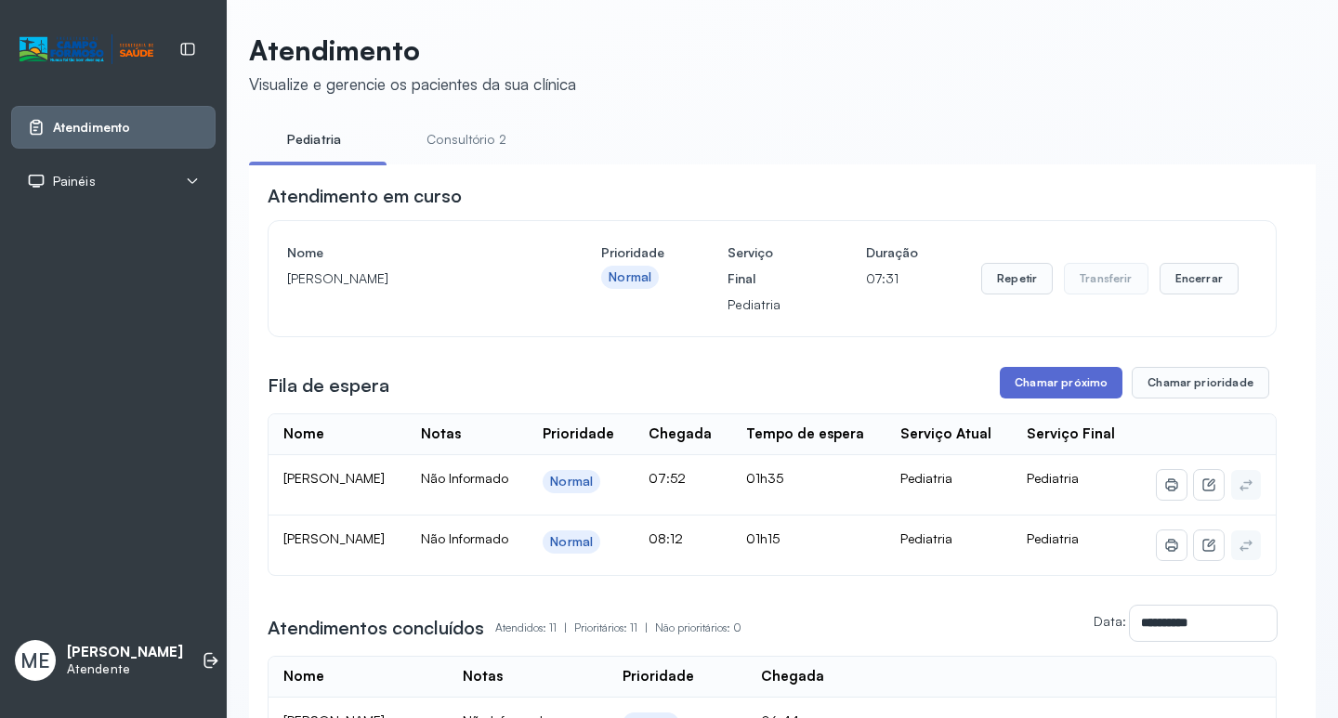
click at [1035, 386] on button "Chamar próximo" at bounding box center [1061, 383] width 123 height 32
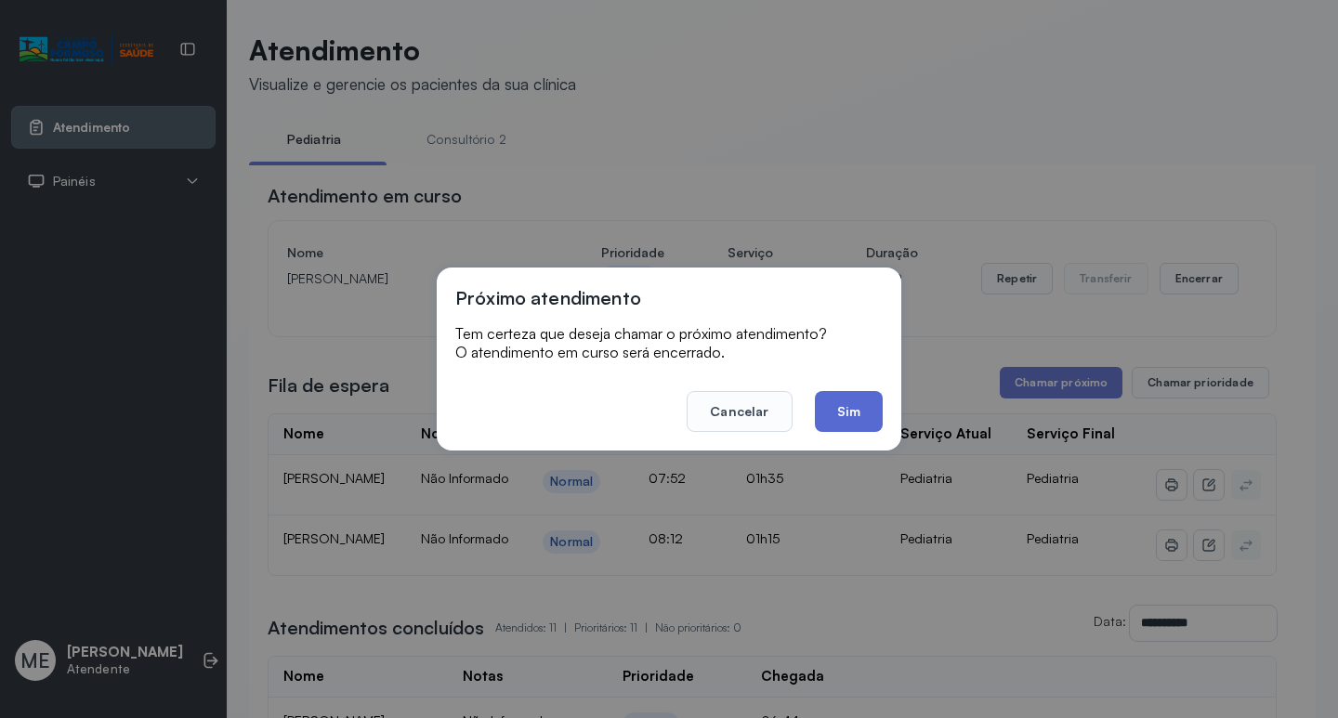
click at [856, 409] on button "Sim" at bounding box center [849, 411] width 68 height 41
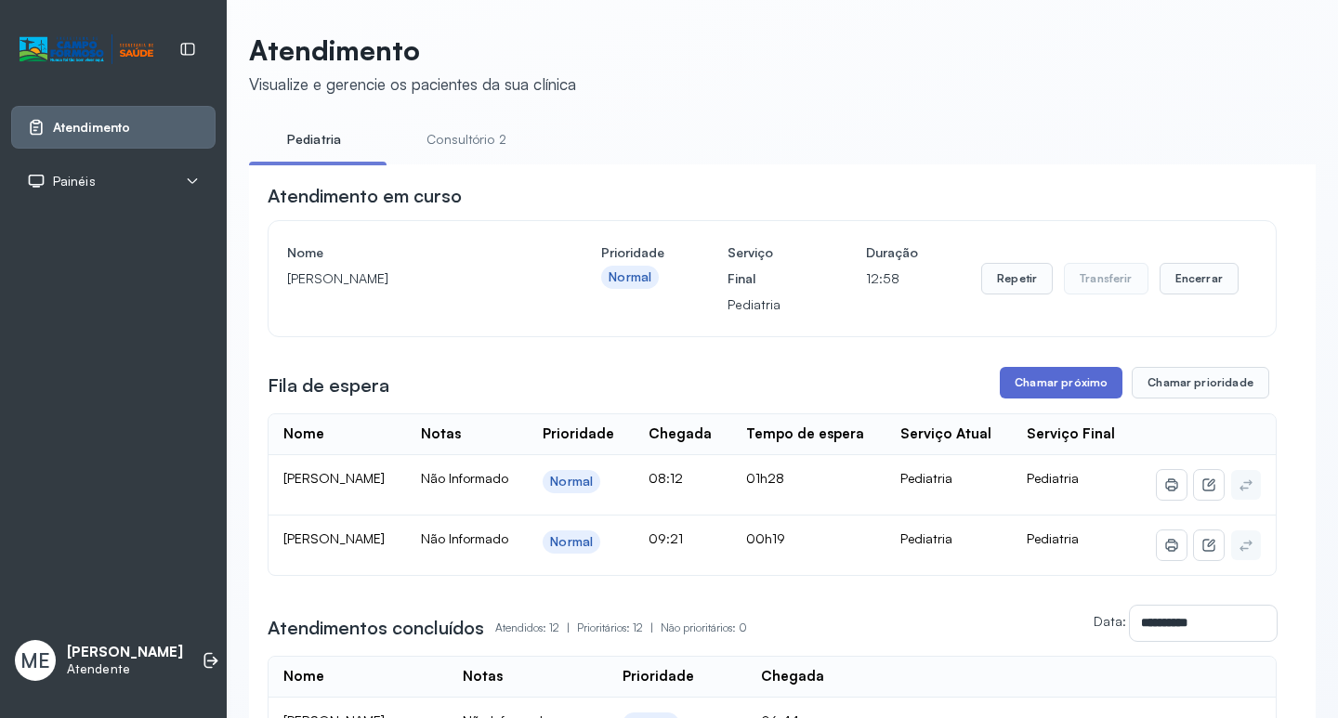
click at [1037, 376] on button "Chamar próximo" at bounding box center [1061, 383] width 123 height 32
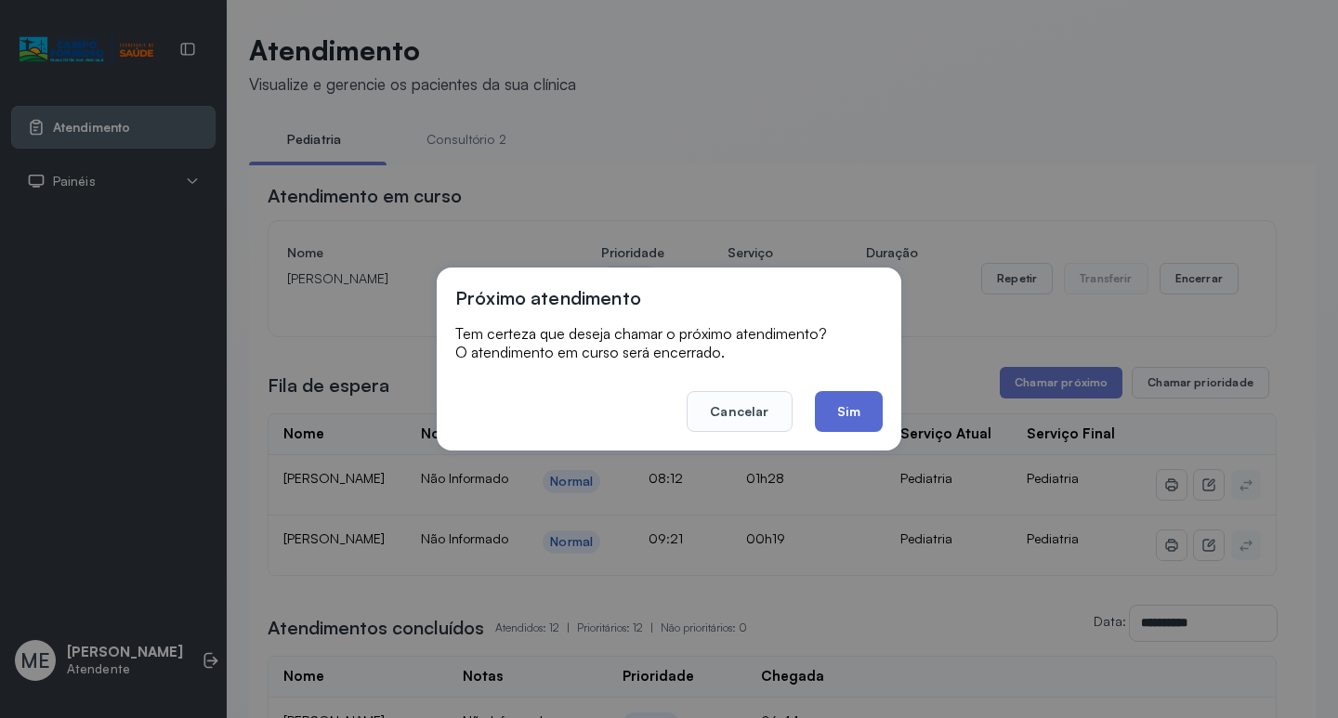
click at [845, 412] on button "Sim" at bounding box center [849, 411] width 68 height 41
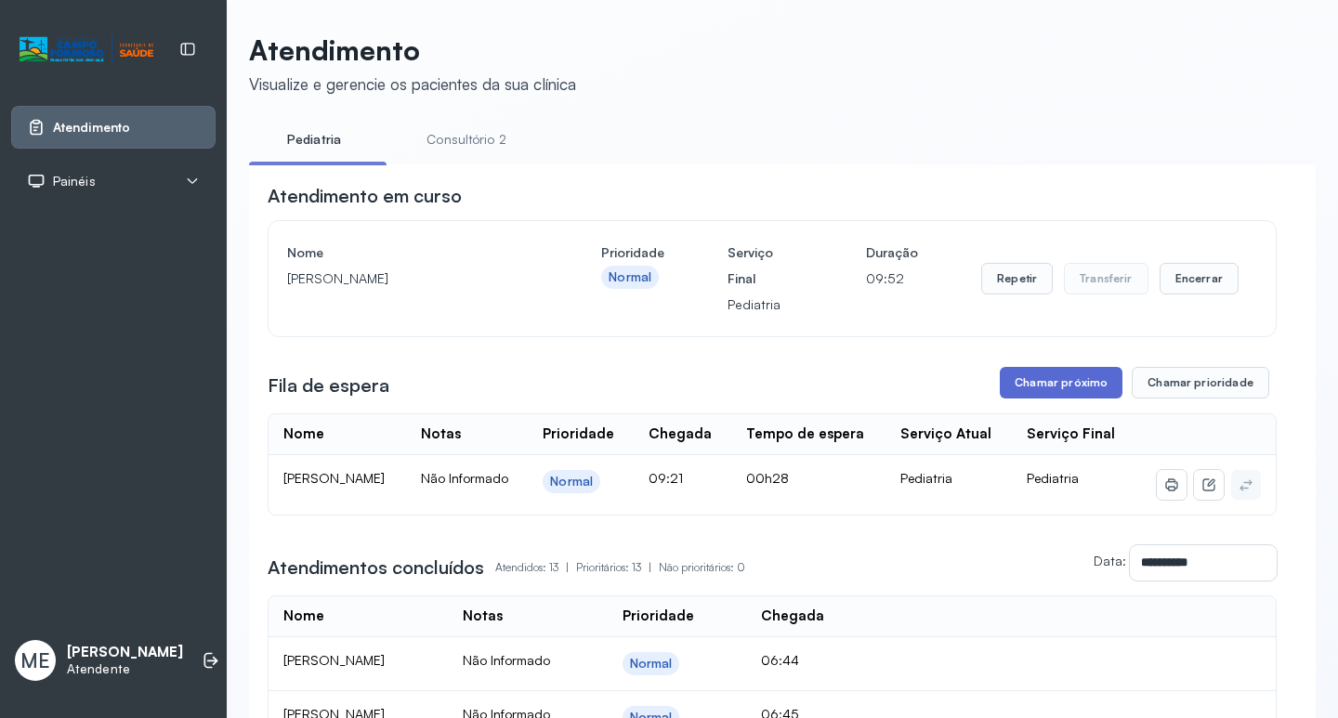
click at [1044, 382] on button "Chamar próximo" at bounding box center [1061, 383] width 123 height 32
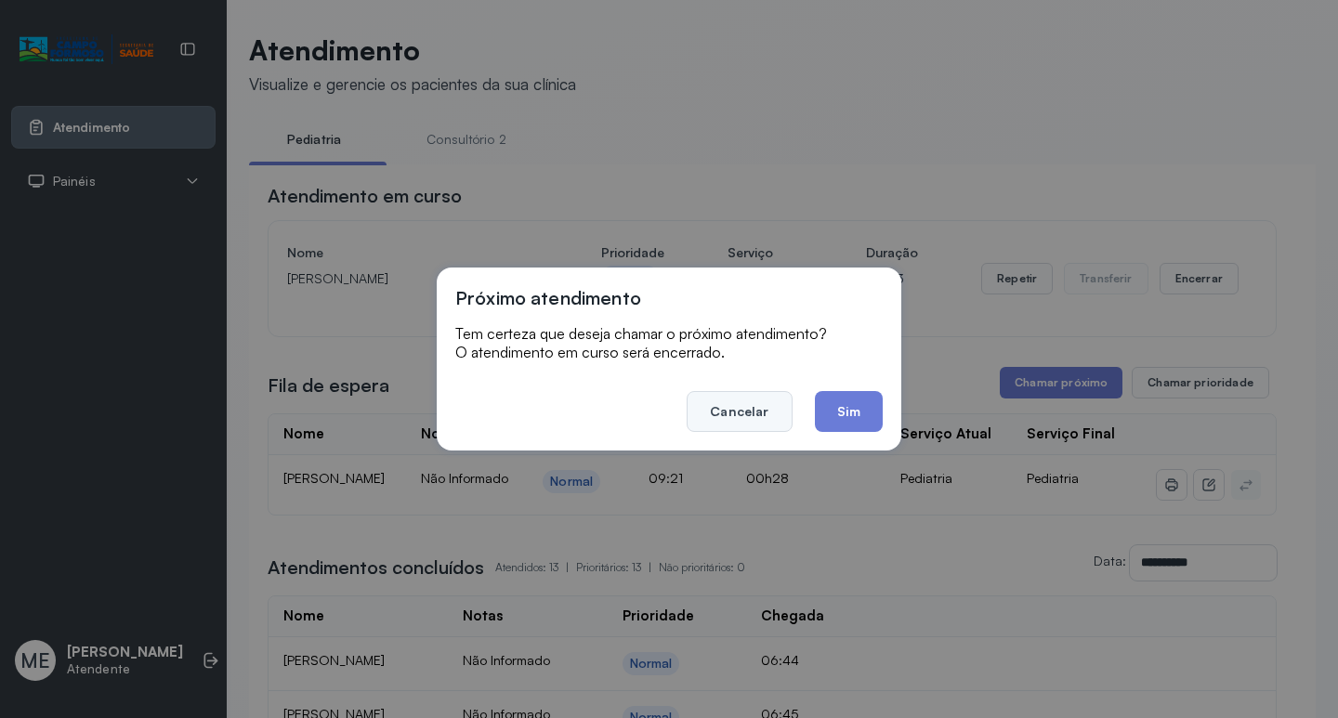
click at [732, 408] on button "Cancelar" at bounding box center [739, 411] width 105 height 41
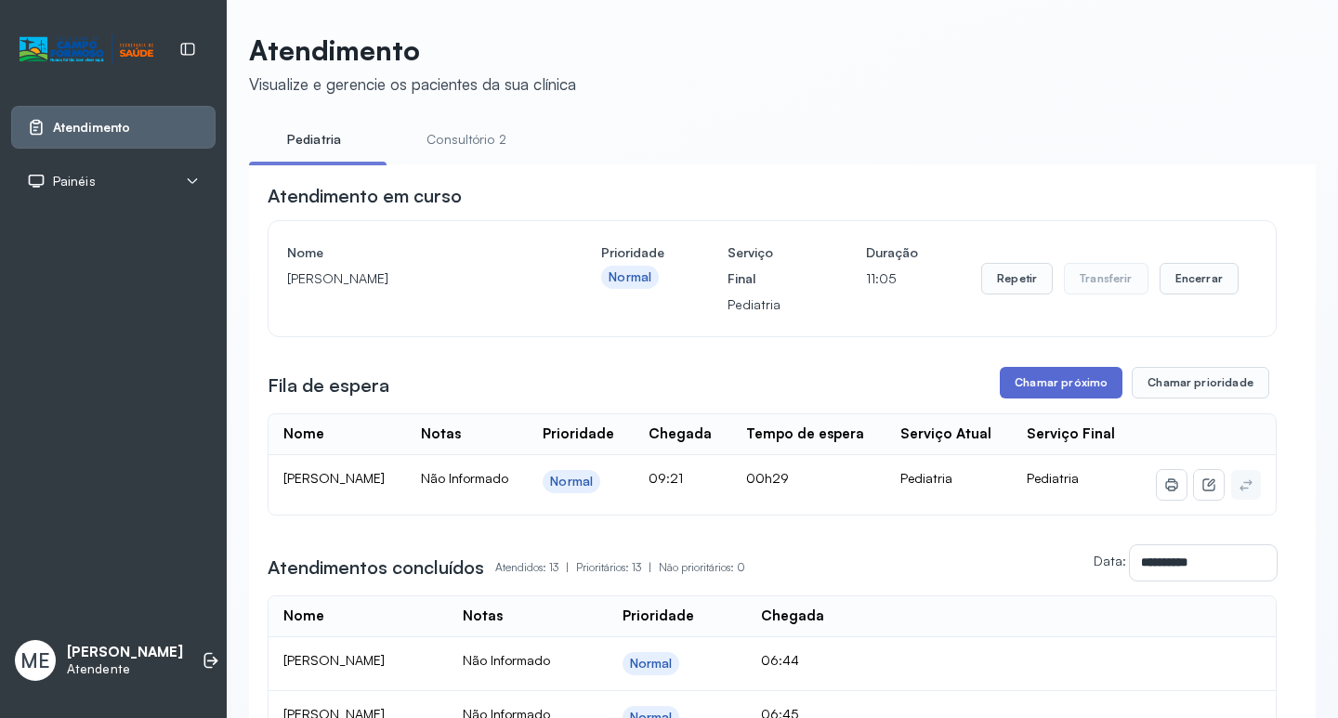
click at [1059, 393] on button "Chamar próximo" at bounding box center [1061, 383] width 123 height 32
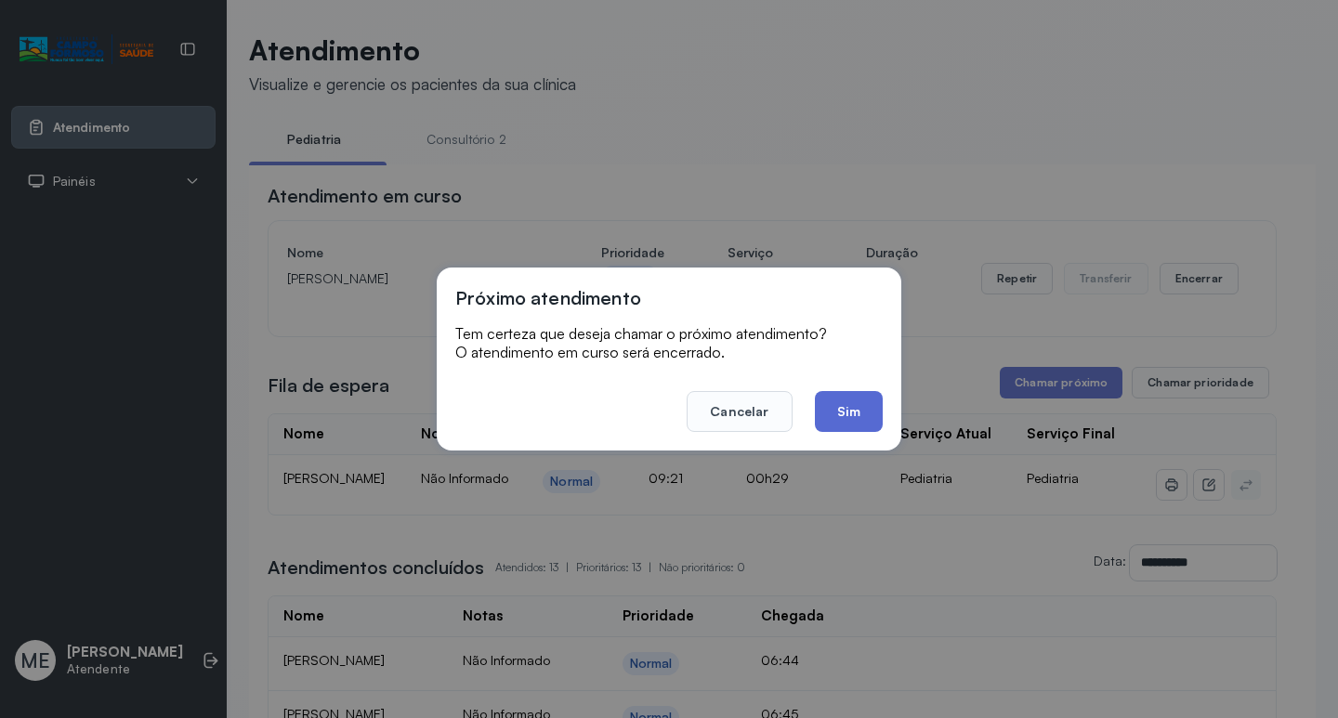
click at [845, 399] on button "Sim" at bounding box center [849, 411] width 68 height 41
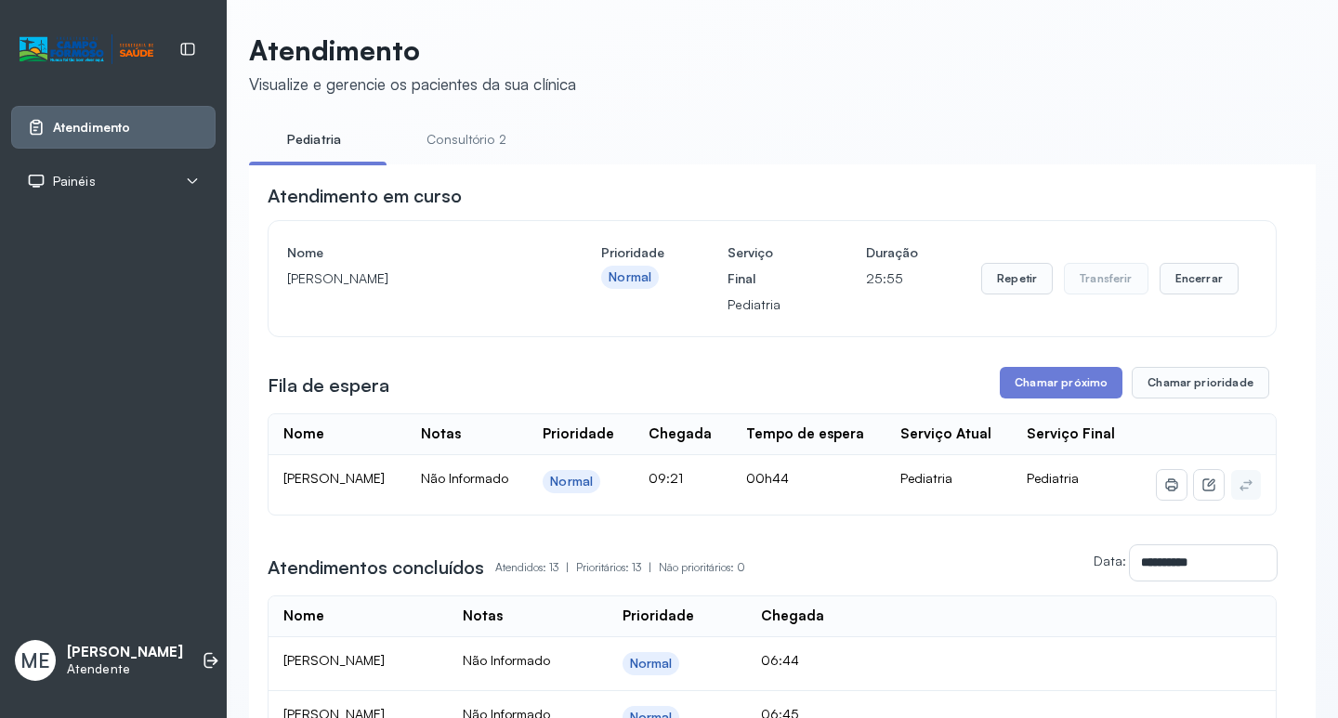
click at [324, 501] on td "[PERSON_NAME]" at bounding box center [336, 484] width 137 height 59
click at [1028, 384] on button "Chamar próximo" at bounding box center [1061, 383] width 123 height 32
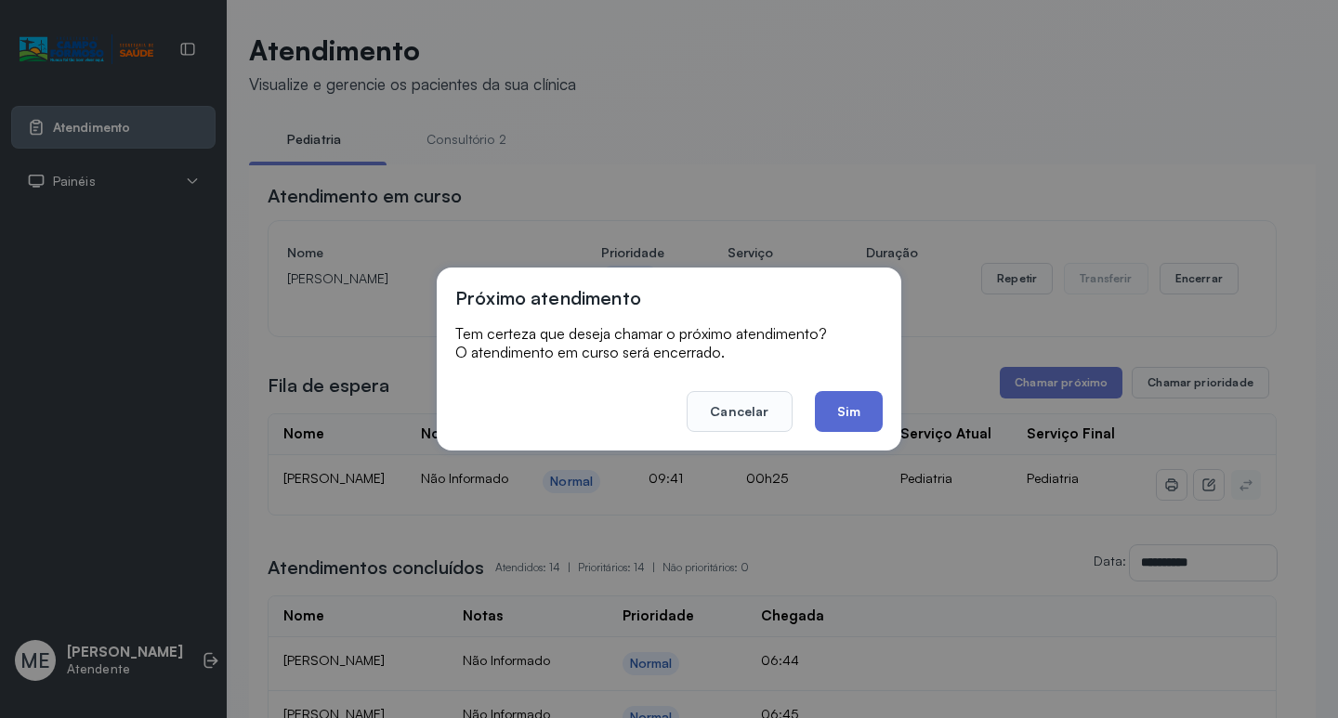
click at [847, 399] on button "Sim" at bounding box center [849, 411] width 68 height 41
